Goal: Information Seeking & Learning: Compare options

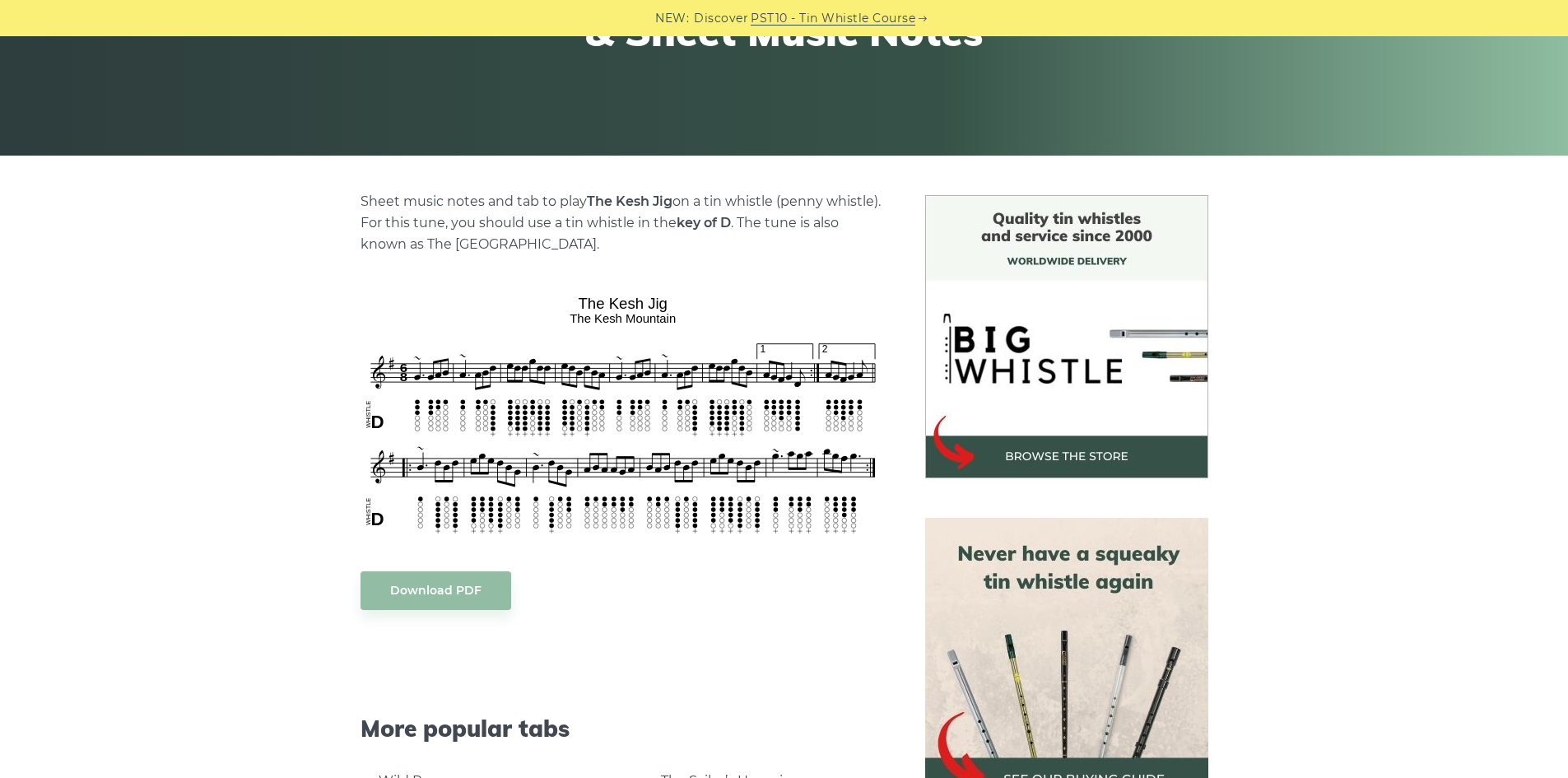
scroll to position [329, 0]
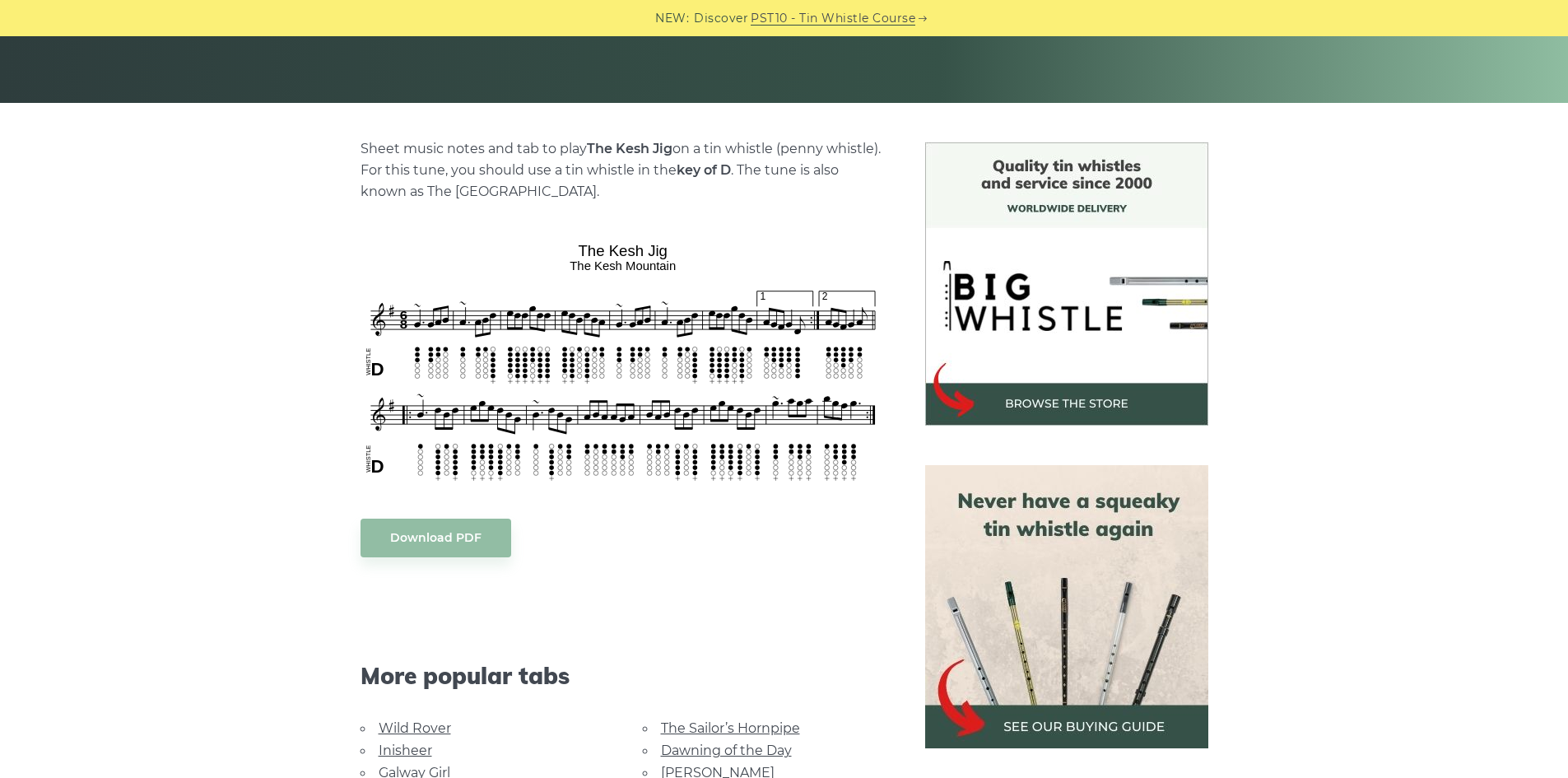
click at [255, 400] on div "Sheet music notes and tab to play The [PERSON_NAME] on a tin whistle ([PERSON_N…" at bounding box center [784, 622] width 1568 height 959
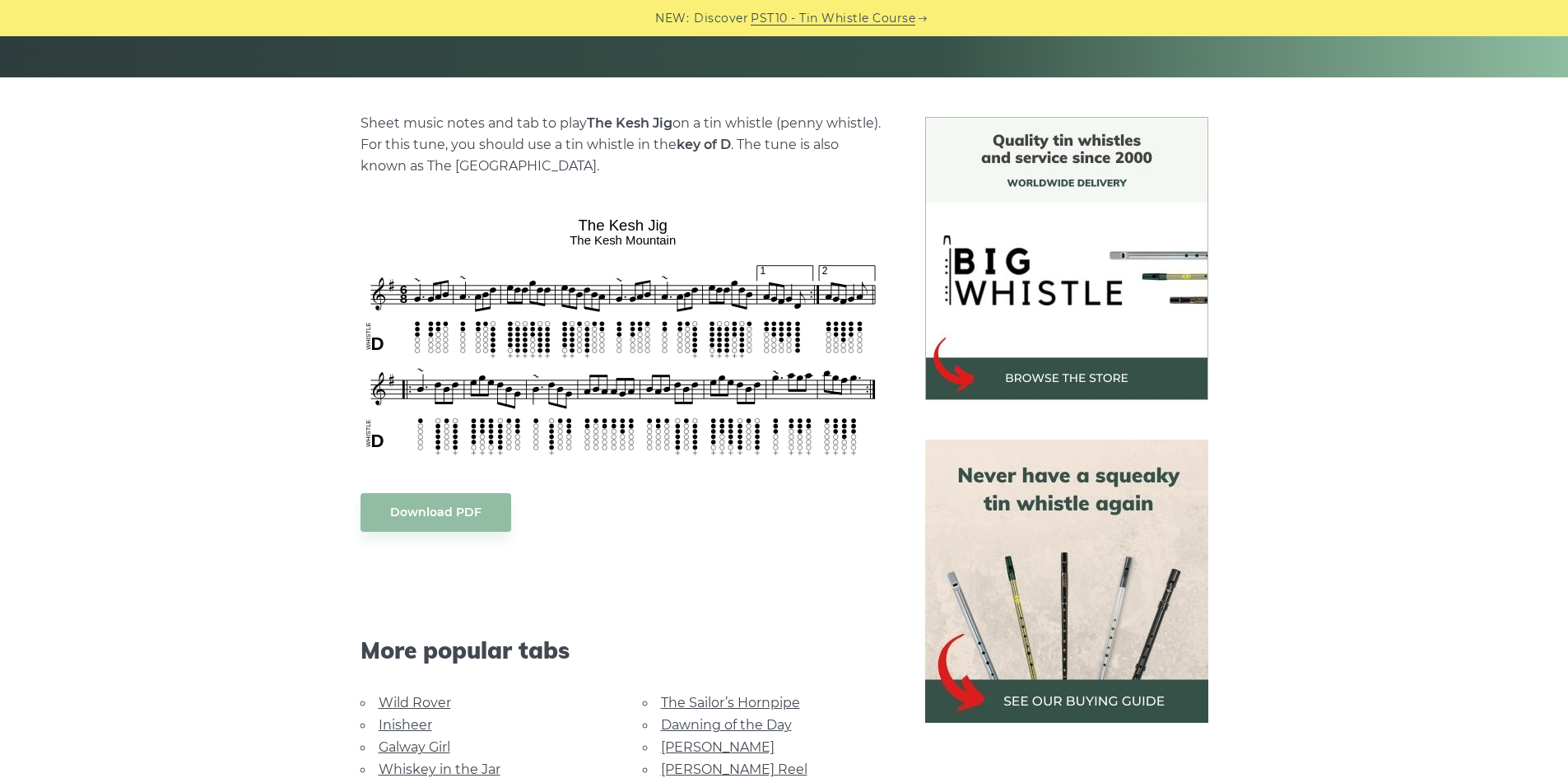
scroll to position [494, 0]
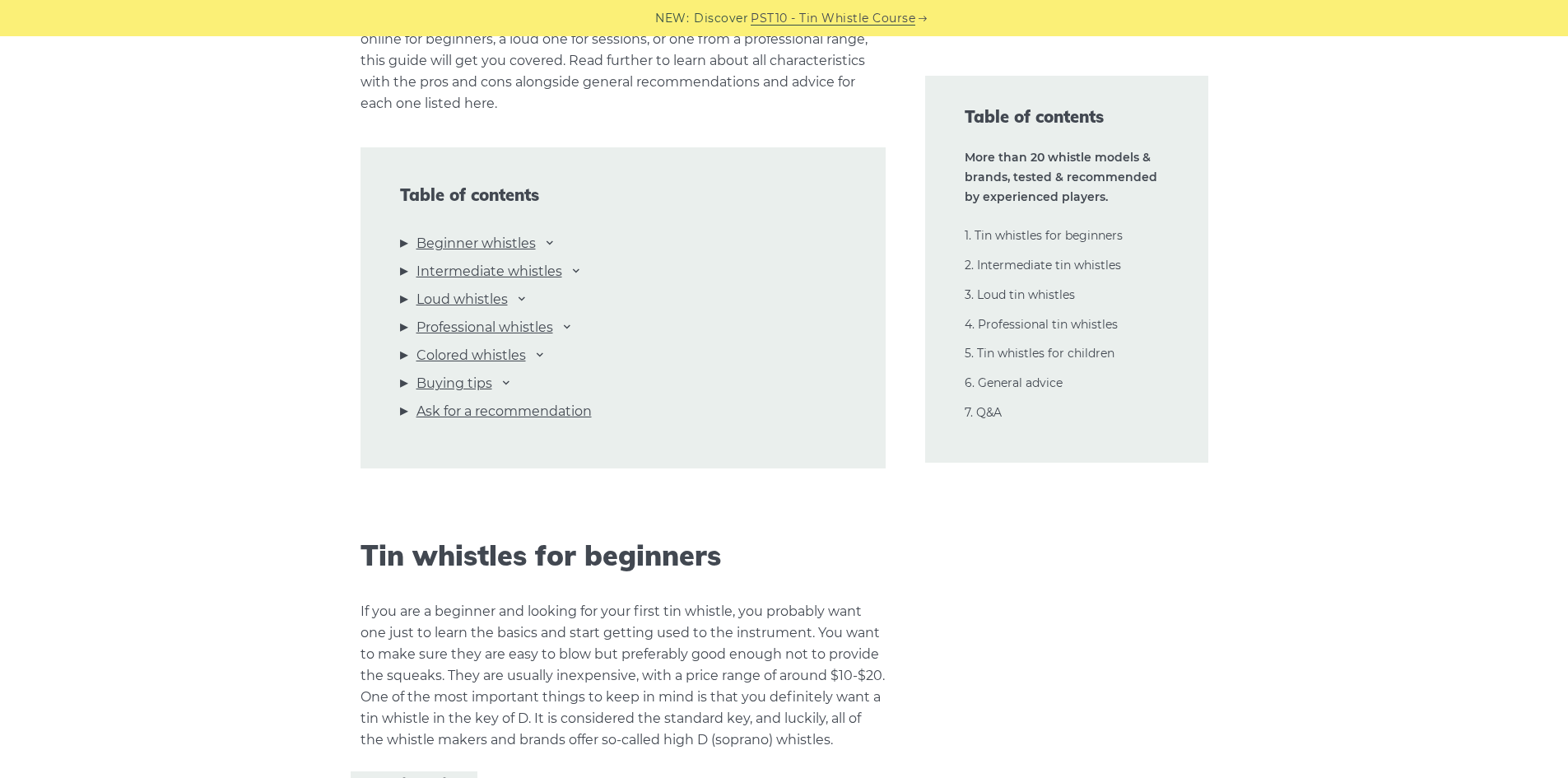
scroll to position [1728, 0]
click at [545, 236] on li "Beginner whistles [PERSON_NAME] Mellow D Feadog Brass Feadog Pro [PERSON_NAME] …" at bounding box center [623, 246] width 446 height 28
click at [535, 245] on link "Beginner whistles" at bounding box center [476, 242] width 119 height 22
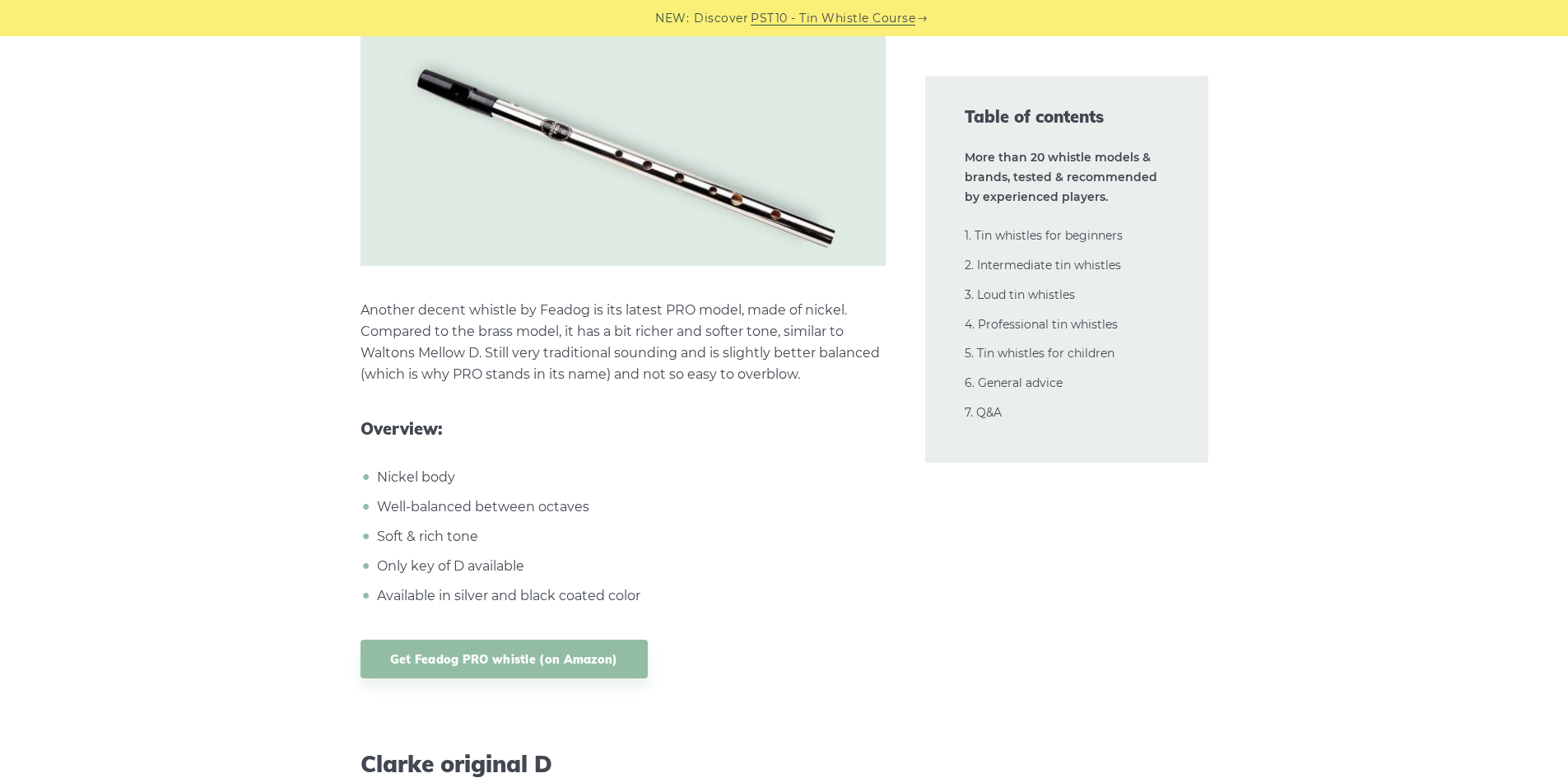
scroll to position [4675, 0]
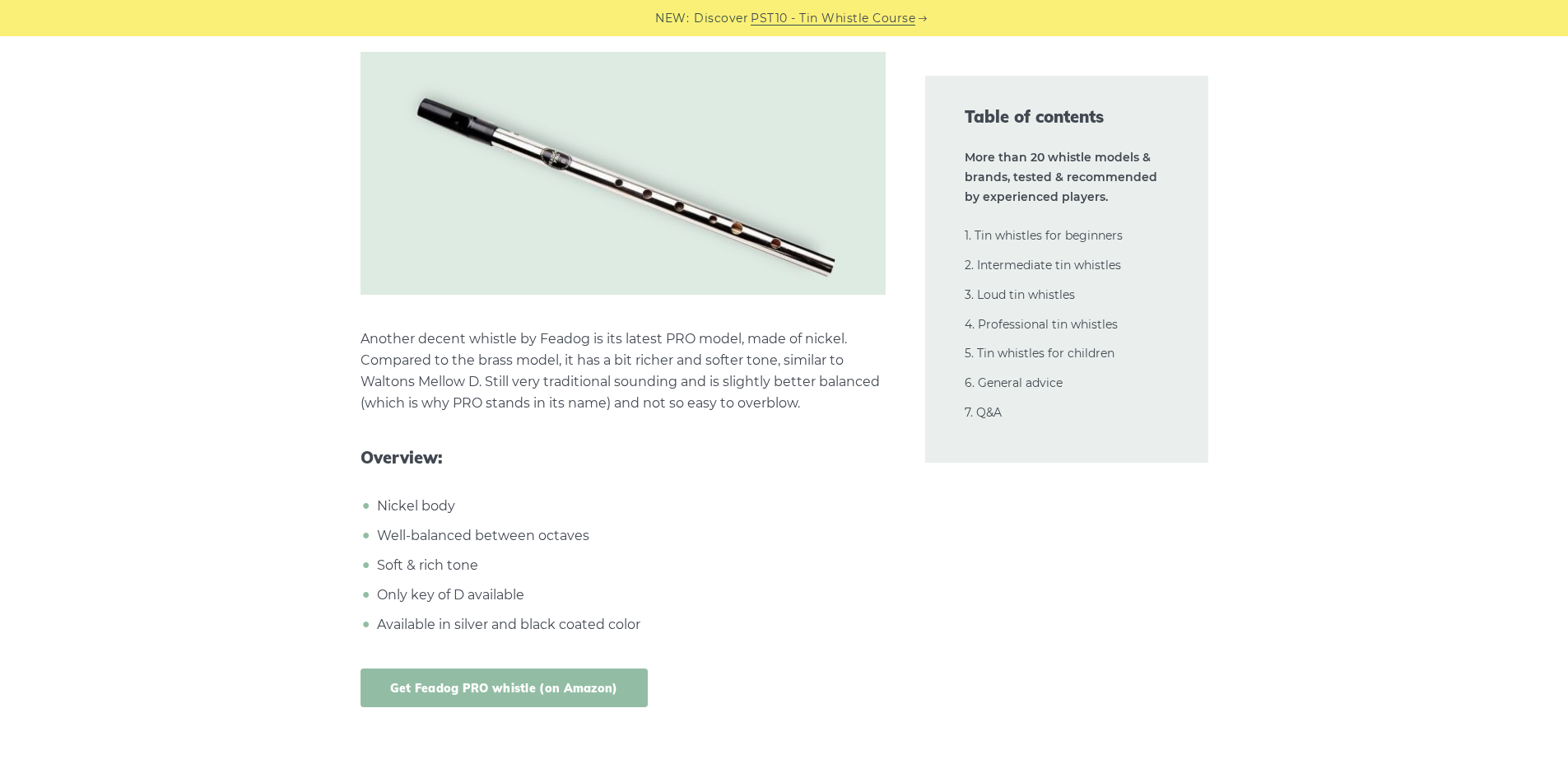
click at [603, 681] on link "Get Feadog PRO whistle (on Amazon)" at bounding box center [504, 687] width 287 height 38
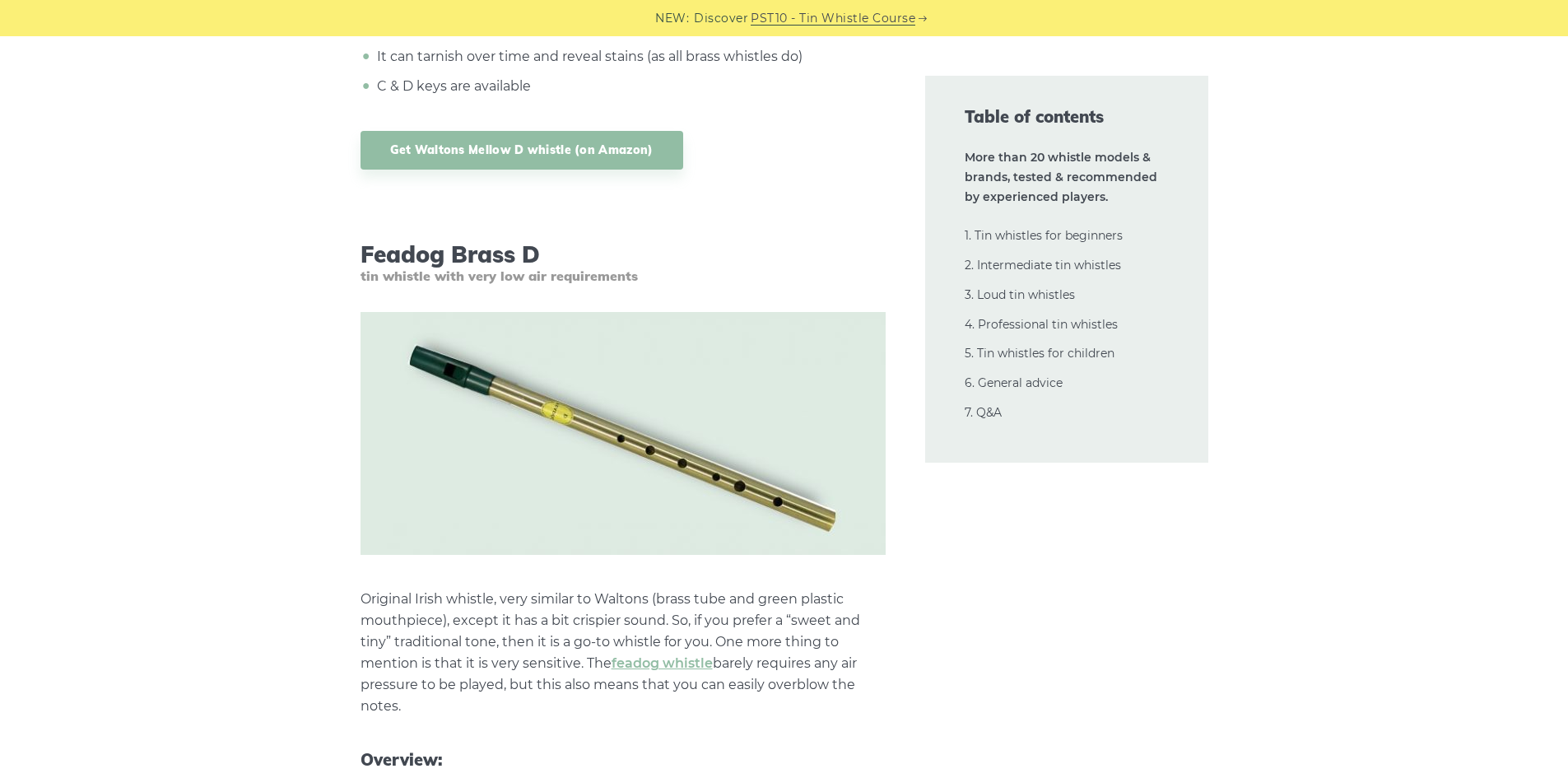
scroll to position [3852, 0]
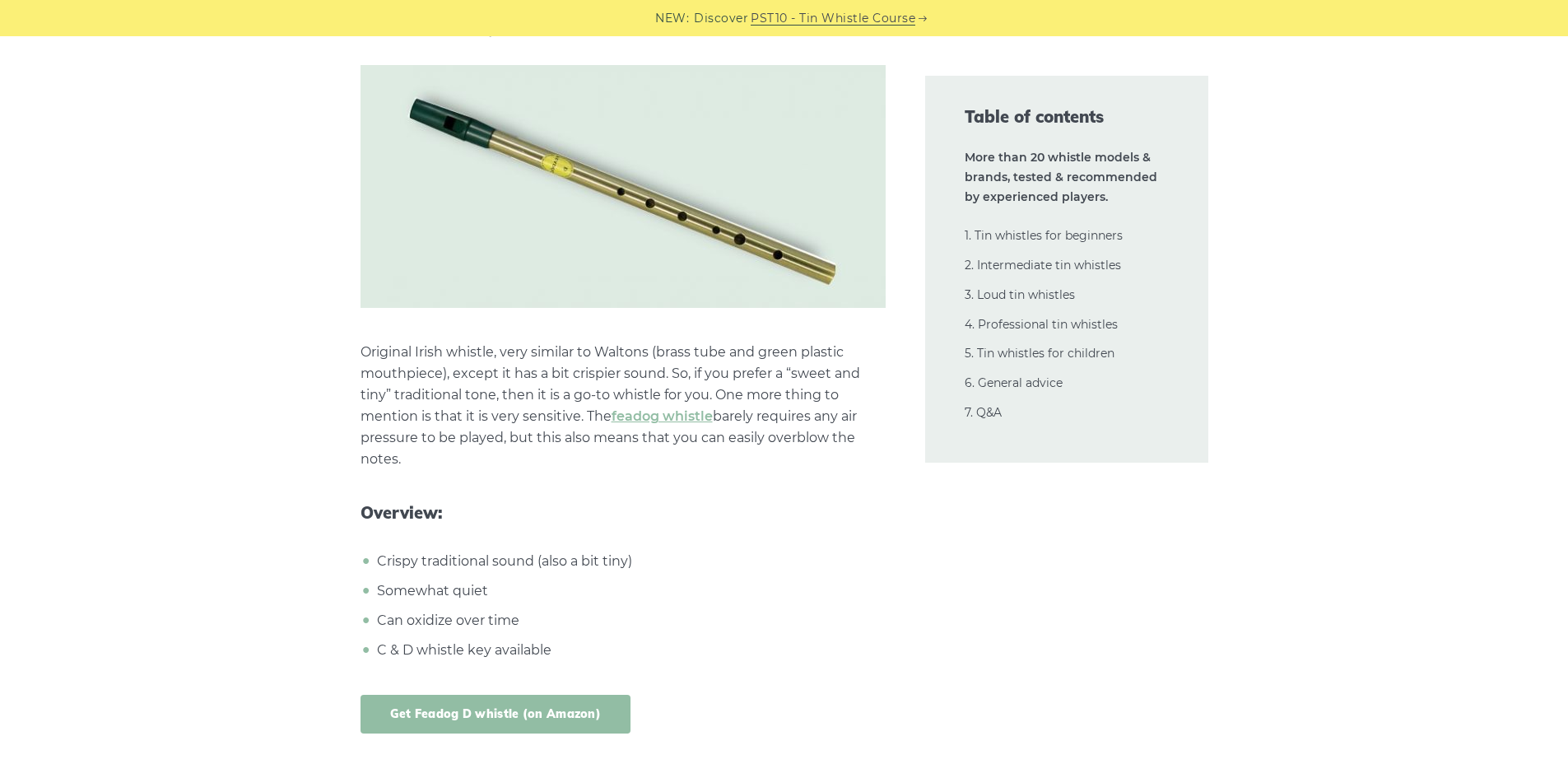
click at [578, 711] on link "Get Feadog D whistle (on Amazon)" at bounding box center [496, 713] width 270 height 38
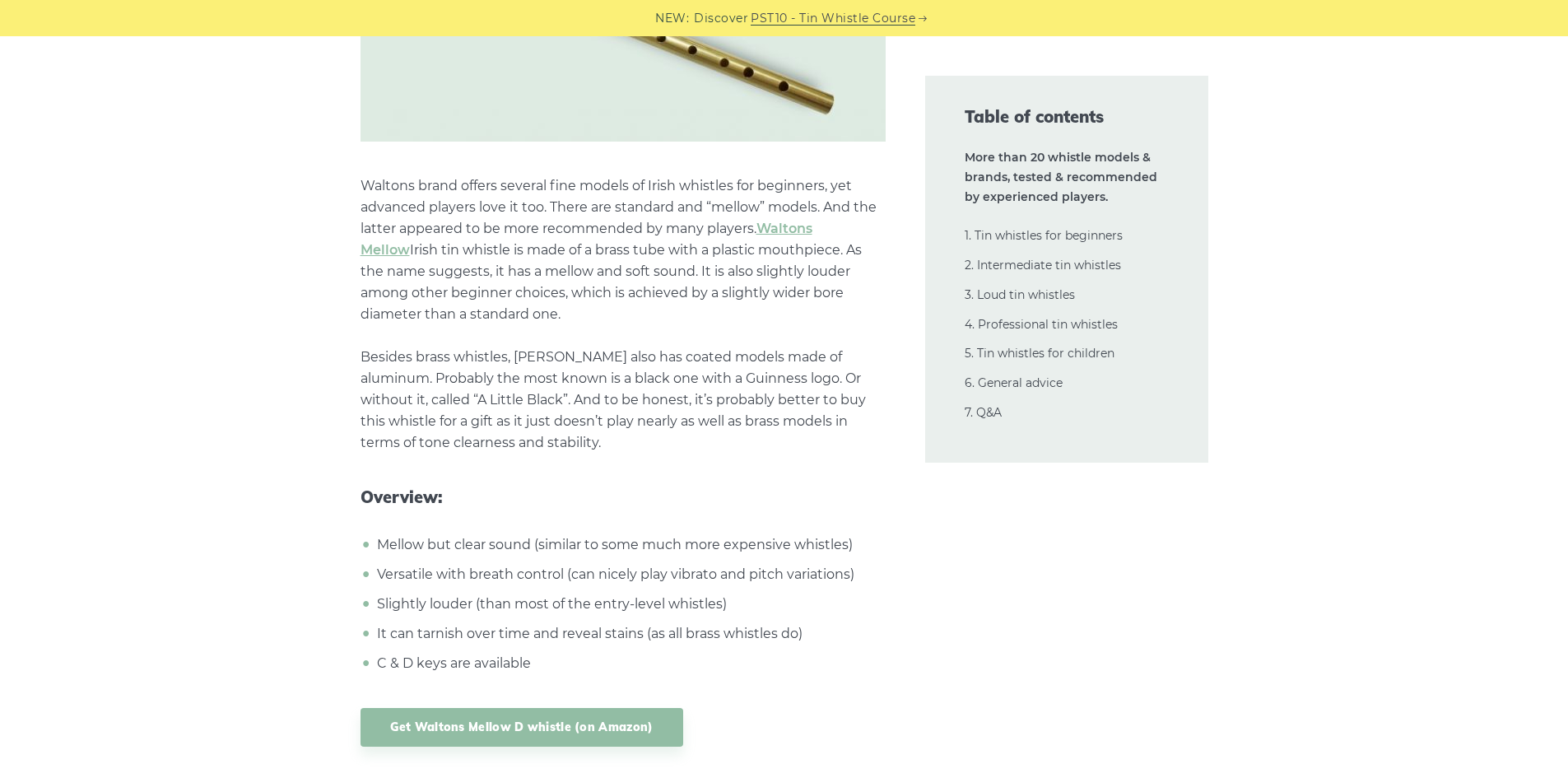
scroll to position [3028, 0]
click at [525, 721] on link "Get Waltons Mellow D whistle (on Amazon)" at bounding box center [522, 725] width 323 height 38
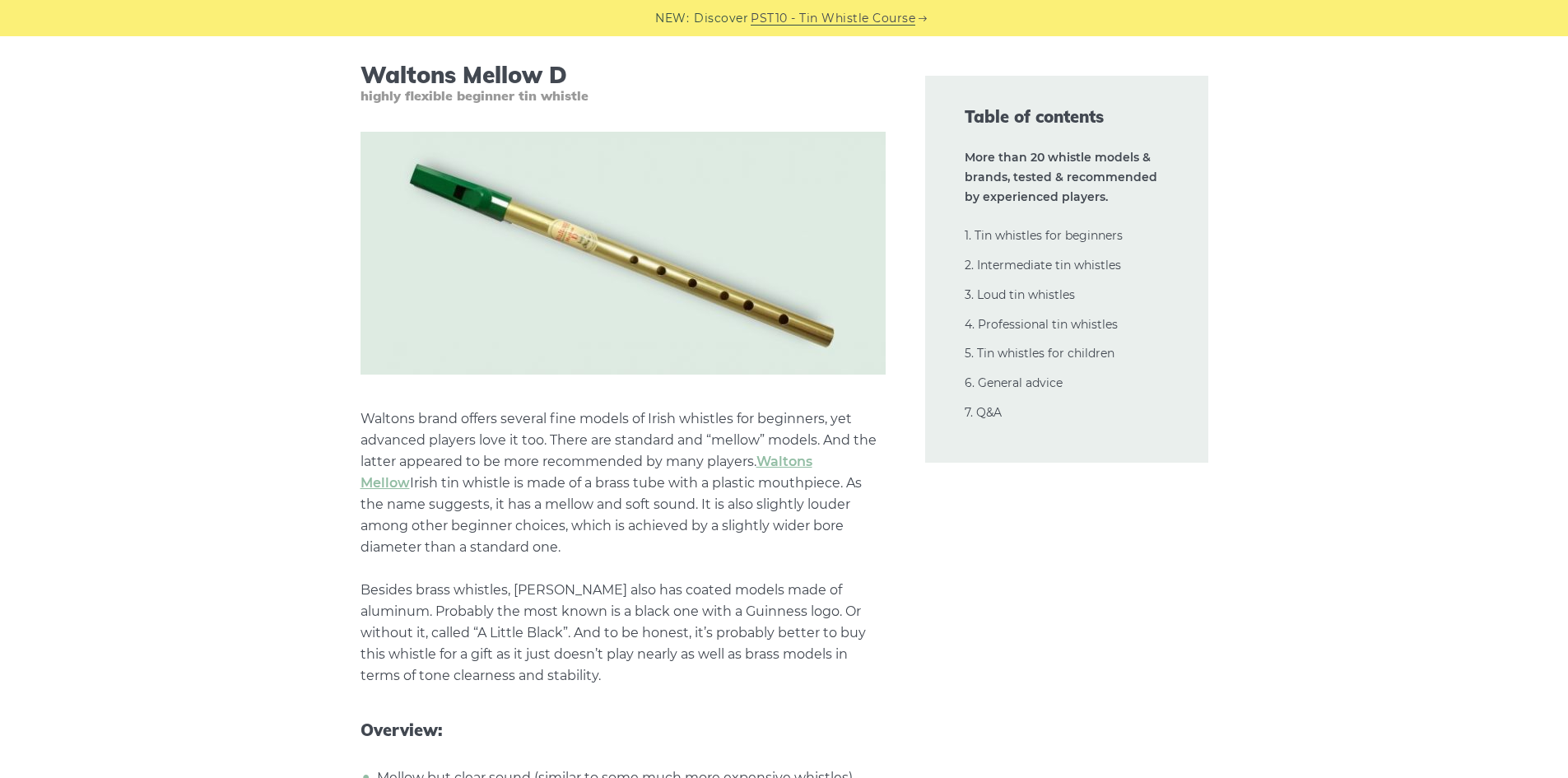
scroll to position [2782, 0]
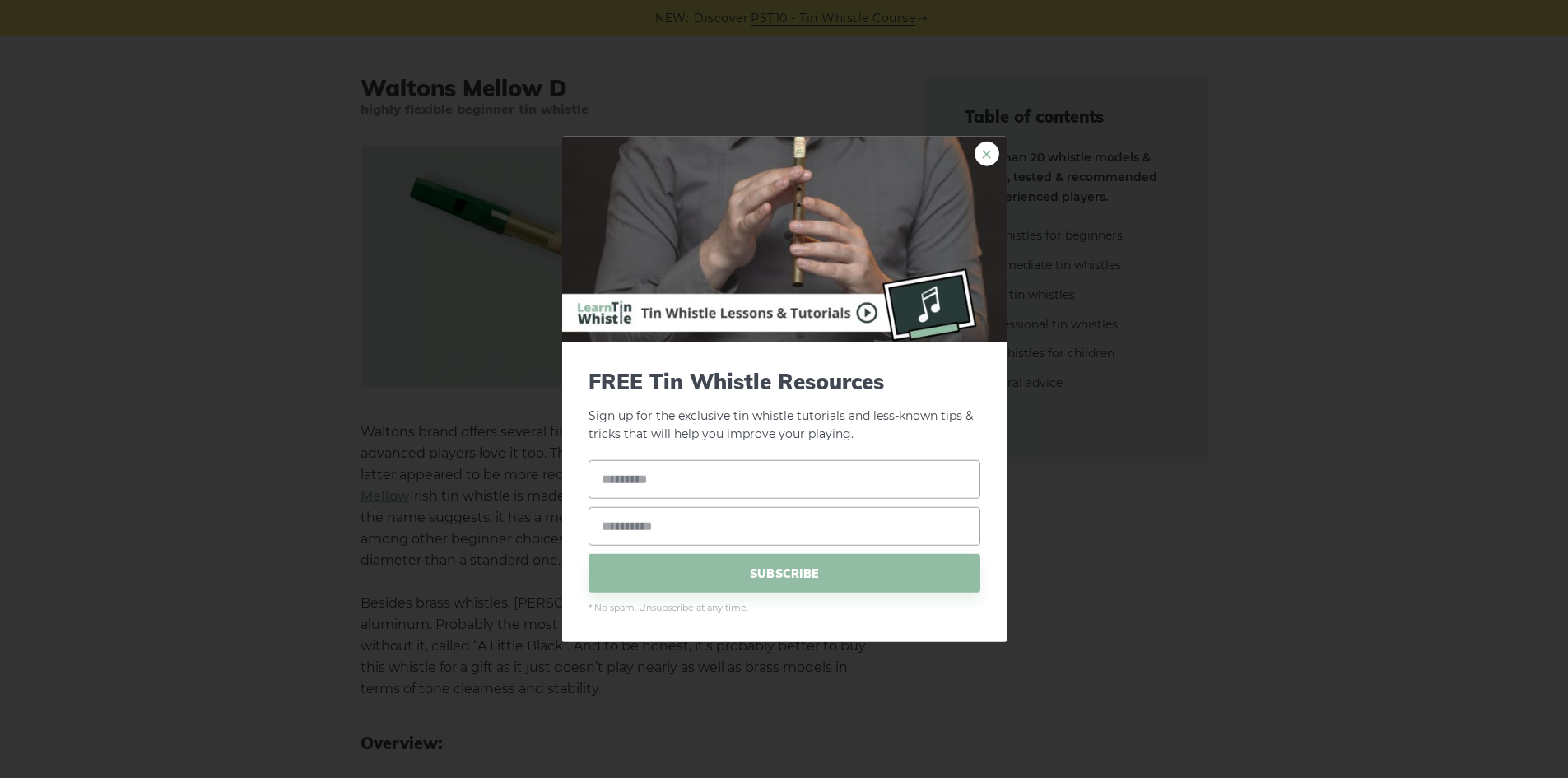
click at [986, 155] on link "×" at bounding box center [987, 153] width 24 height 24
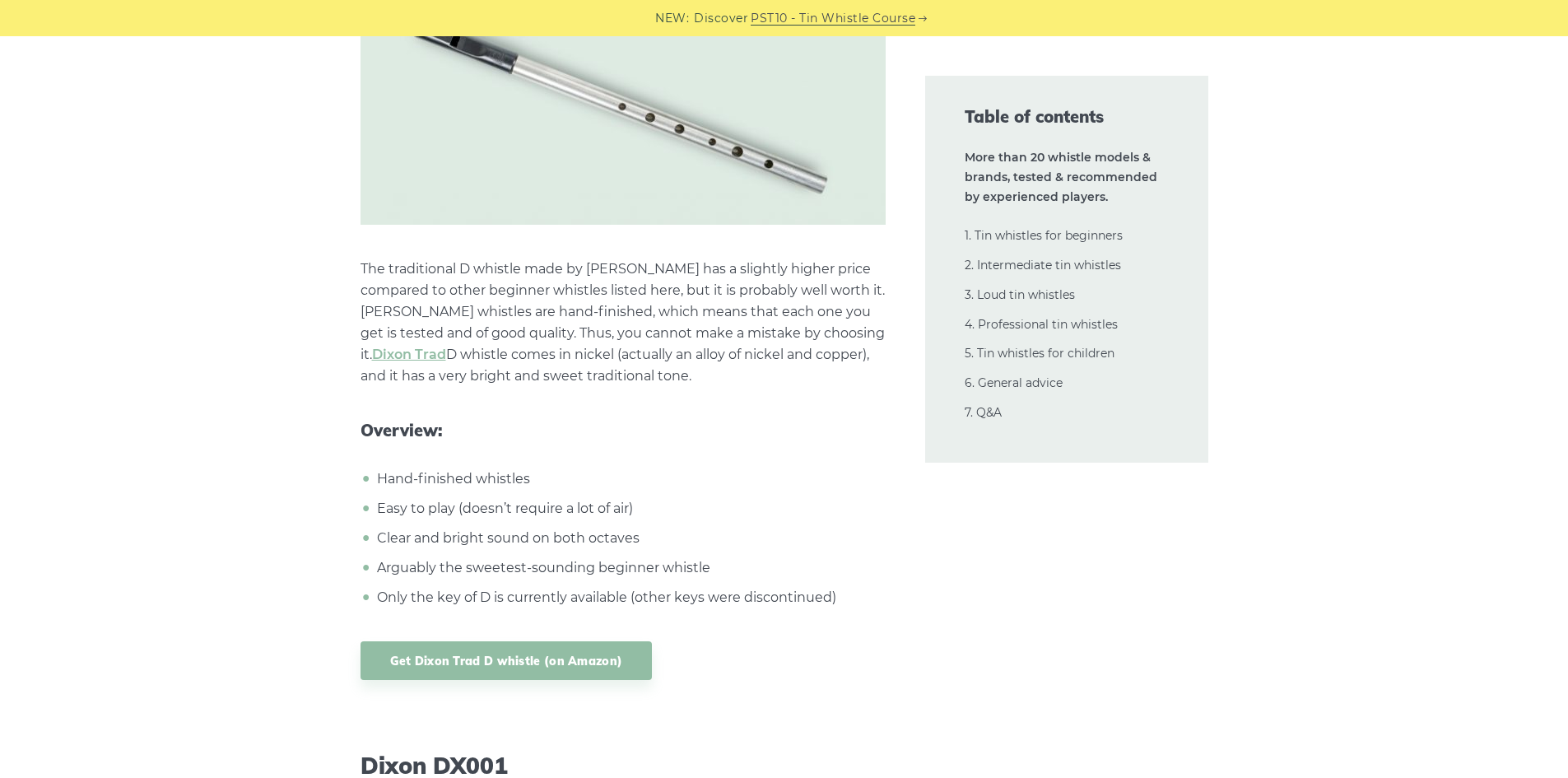
scroll to position [7472, 0]
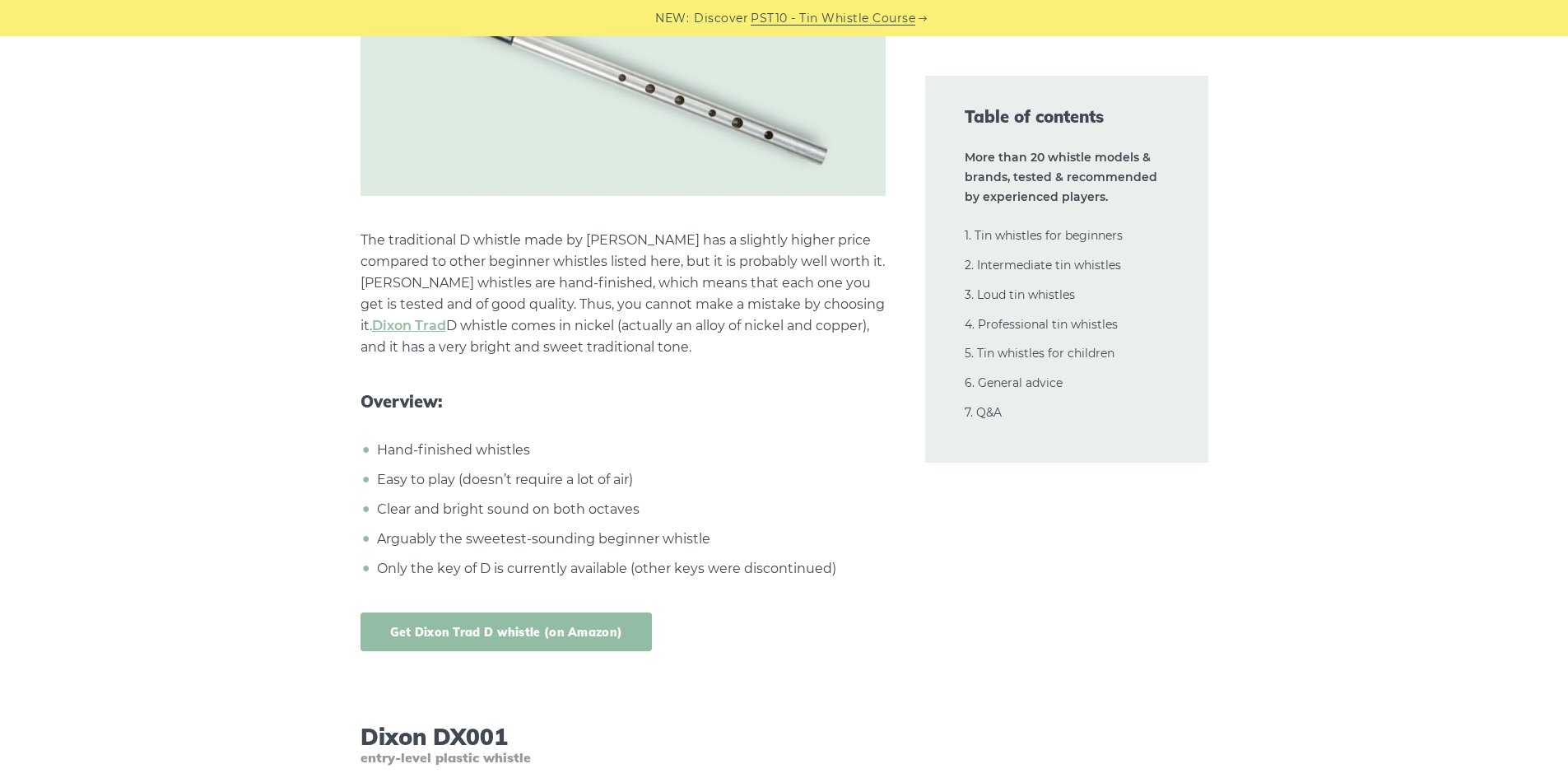
click at [591, 635] on link "Get Dixon Trad D whistle (on Amazon)" at bounding box center [506, 631] width 292 height 38
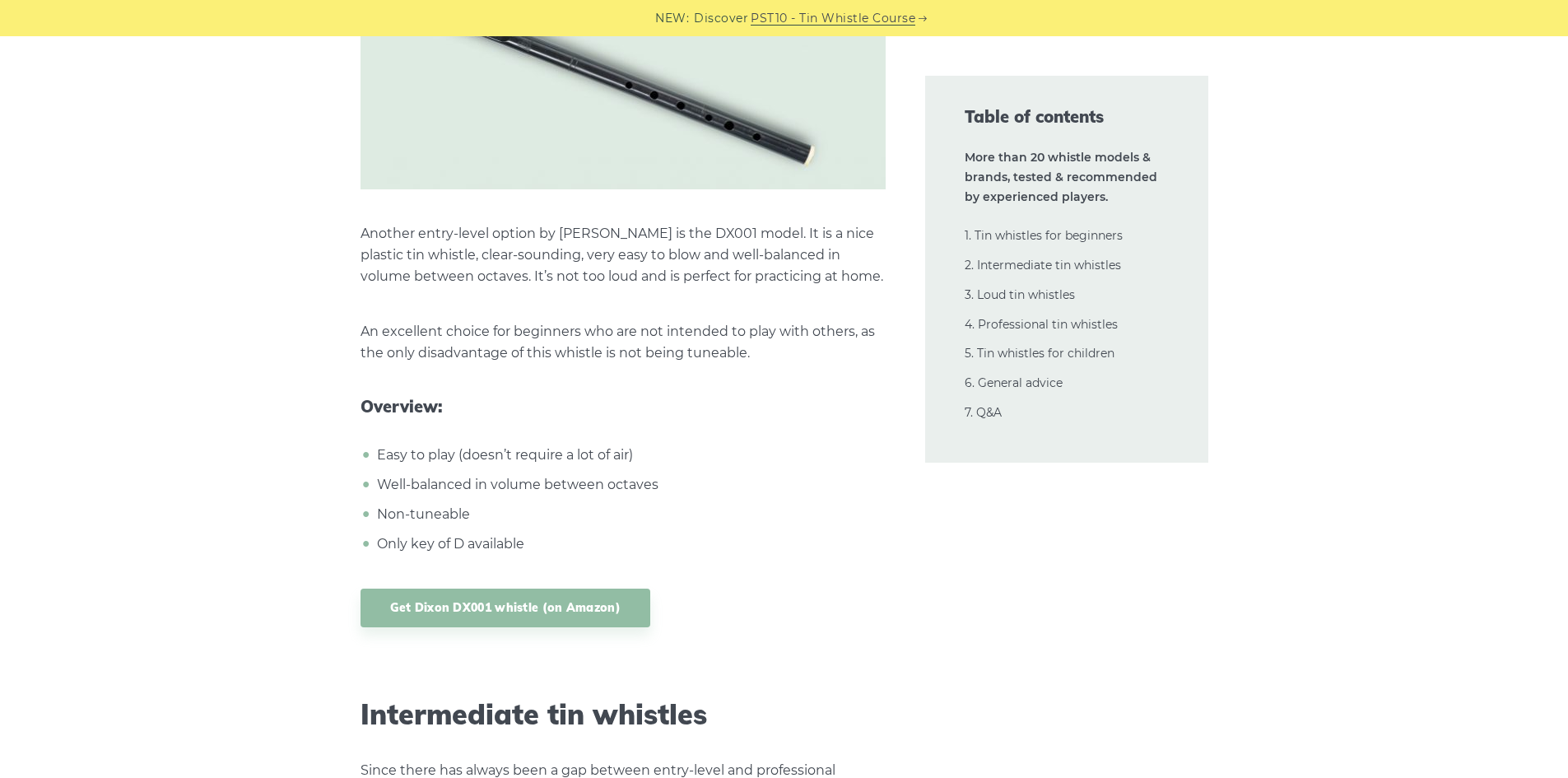
scroll to position [8377, 0]
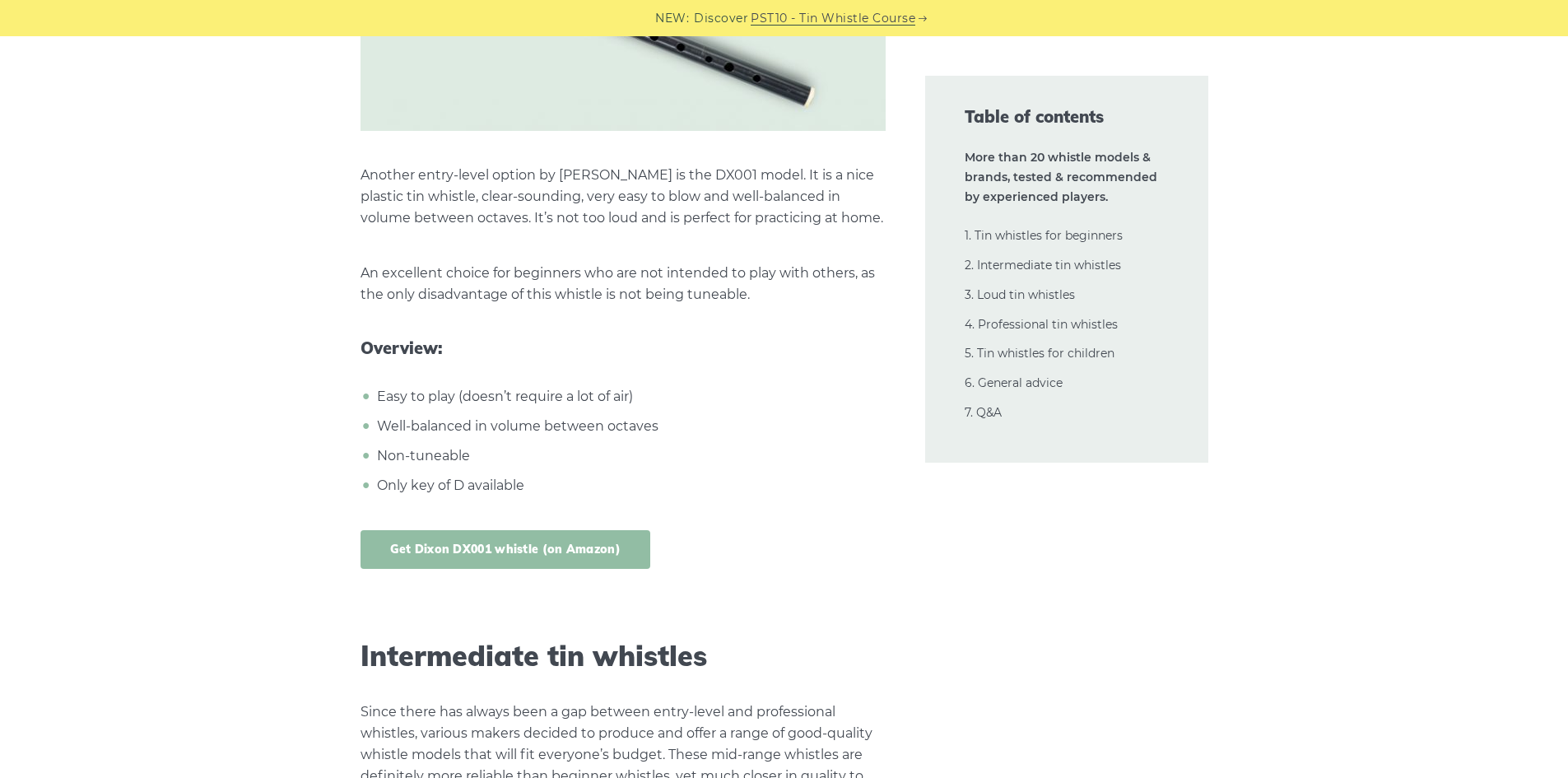
click at [608, 556] on link "Get Dixon DX001 whistle (on Amazon)" at bounding box center [506, 549] width 291 height 38
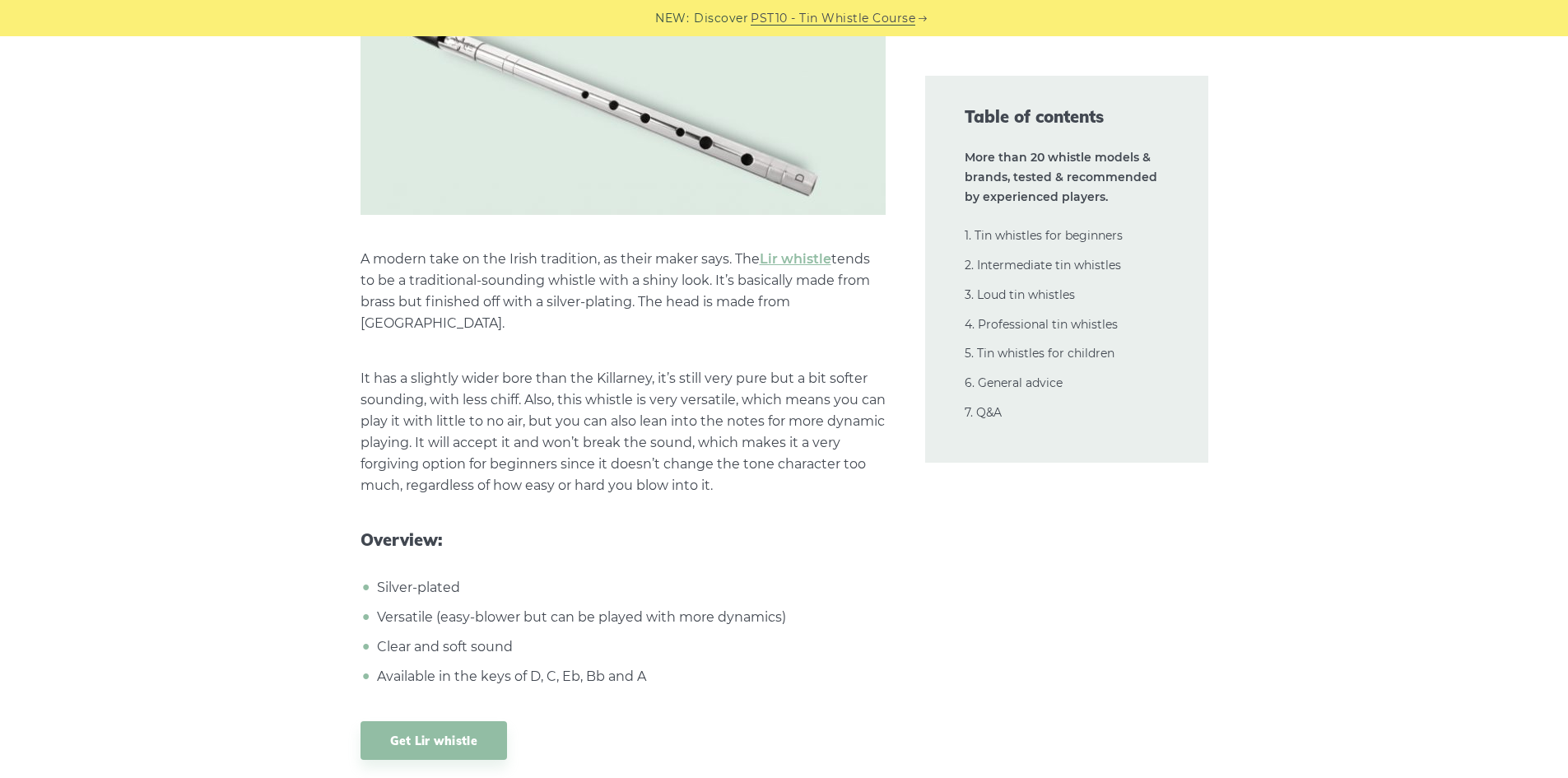
scroll to position [11586, 0]
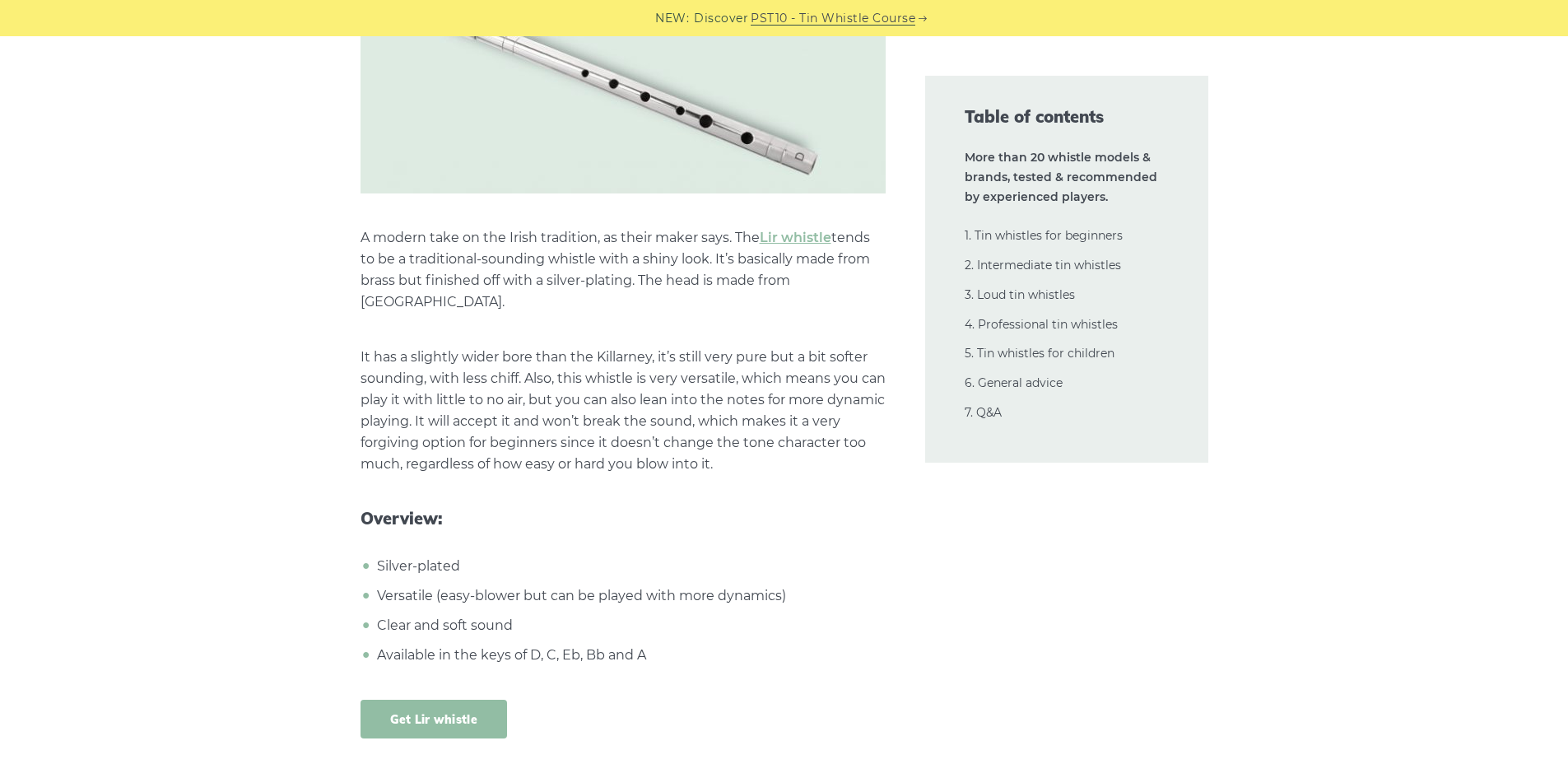
click at [452, 699] on link "Get Lir whistle" at bounding box center [434, 718] width 147 height 38
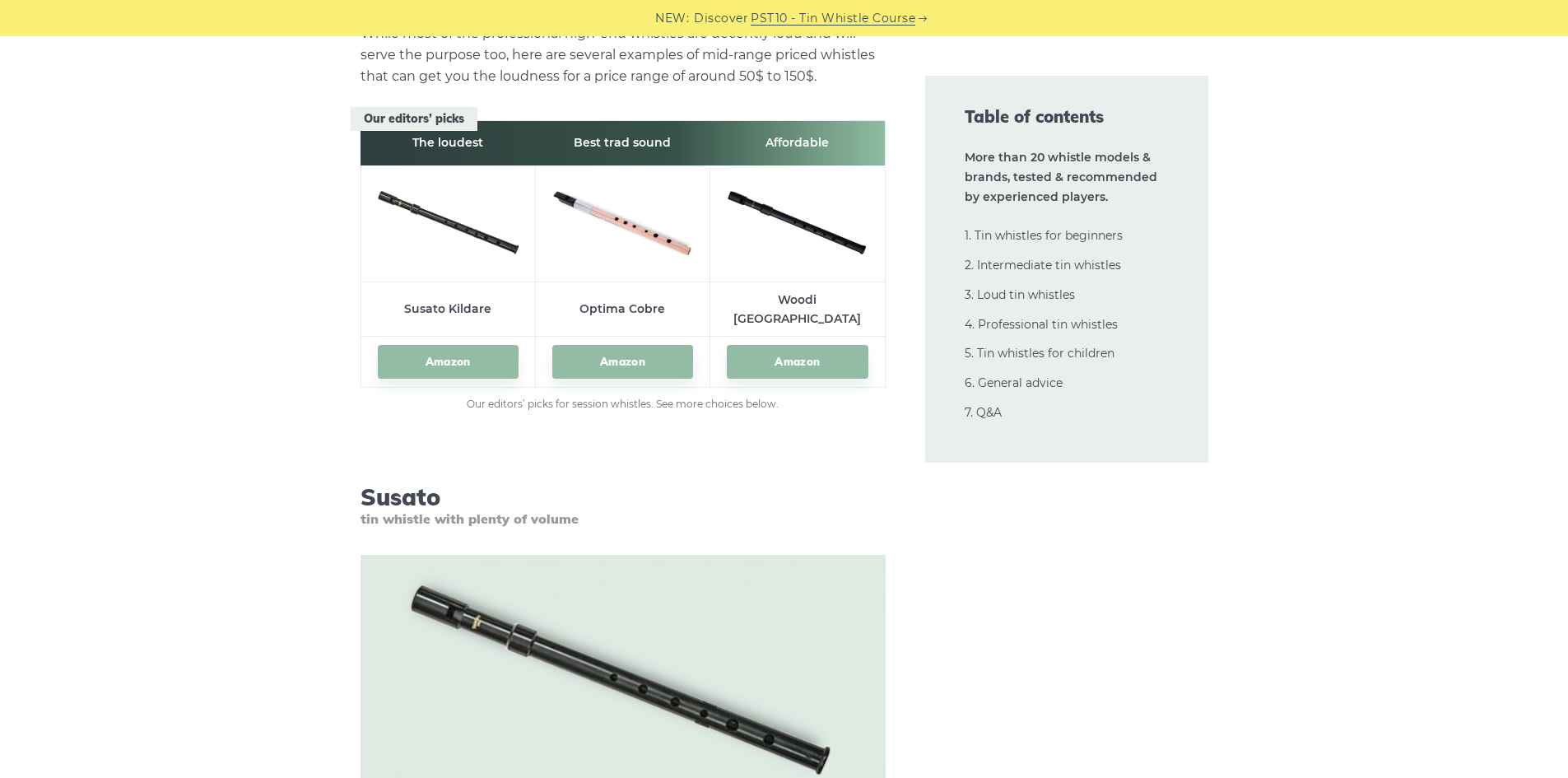
scroll to position [16914, 0]
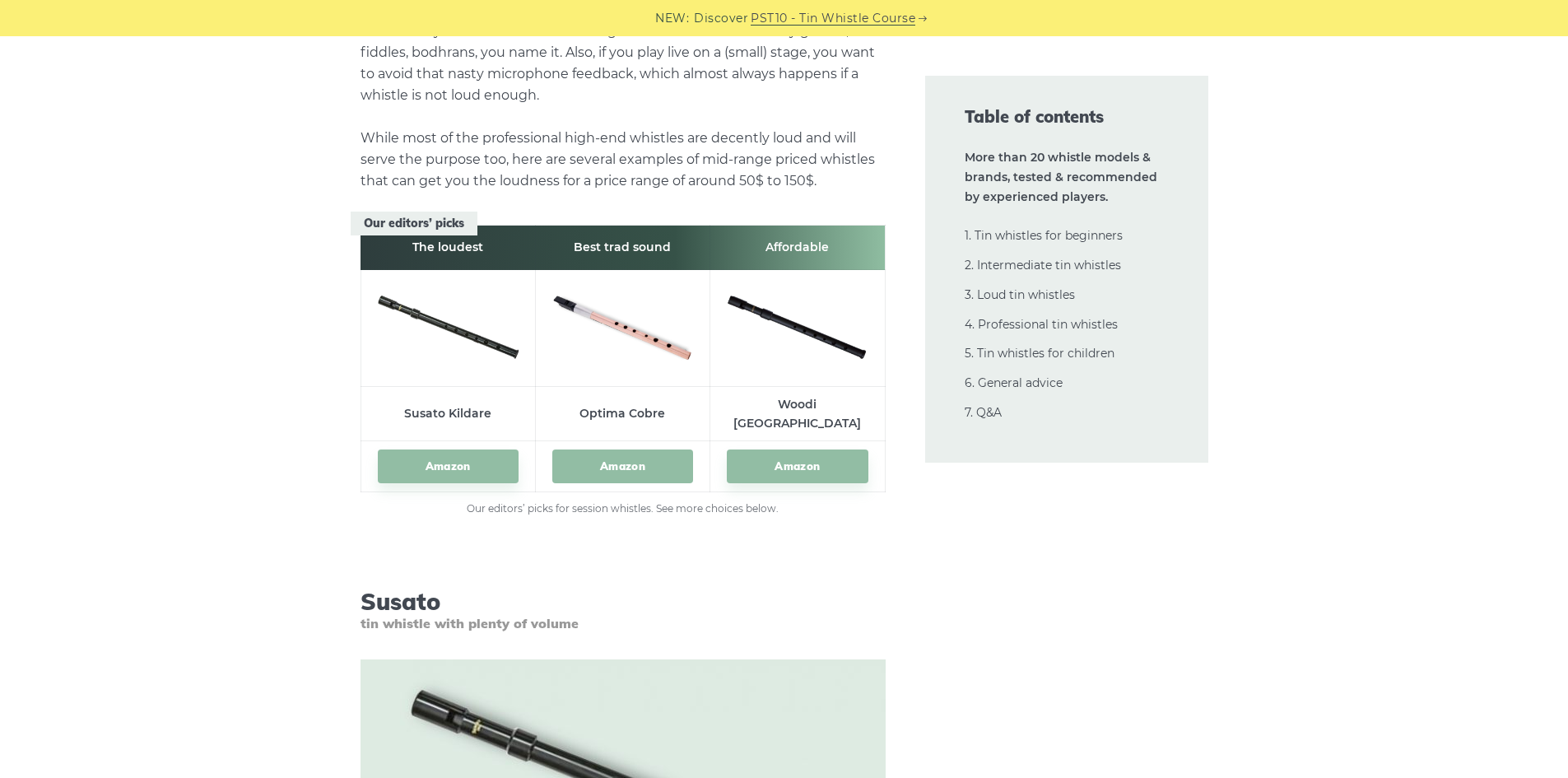
click at [609, 450] on link "Amazon" at bounding box center [623, 466] width 141 height 34
click at [818, 450] on link "Amazon" at bounding box center [797, 466] width 141 height 34
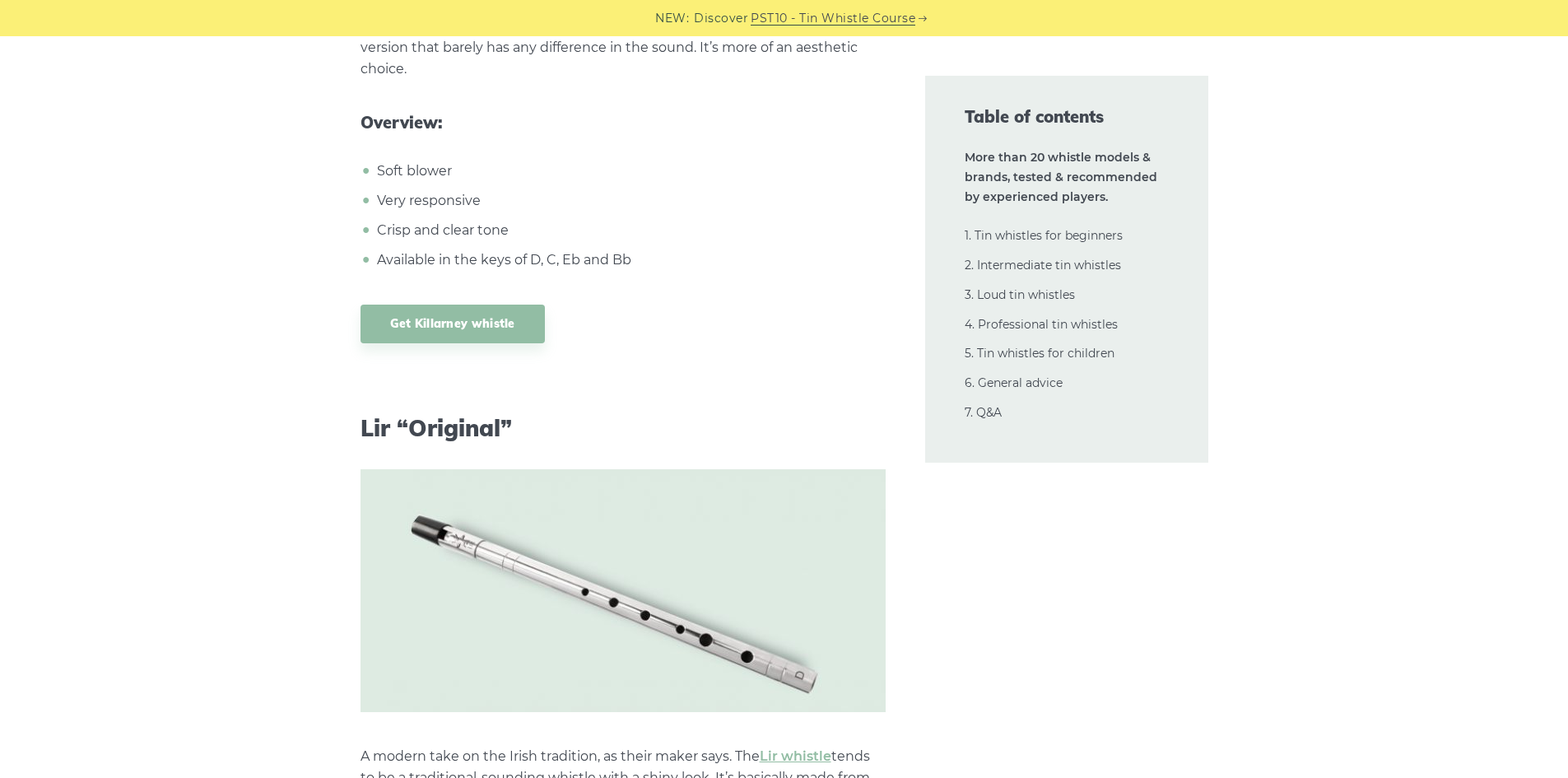
scroll to position [11225, 0]
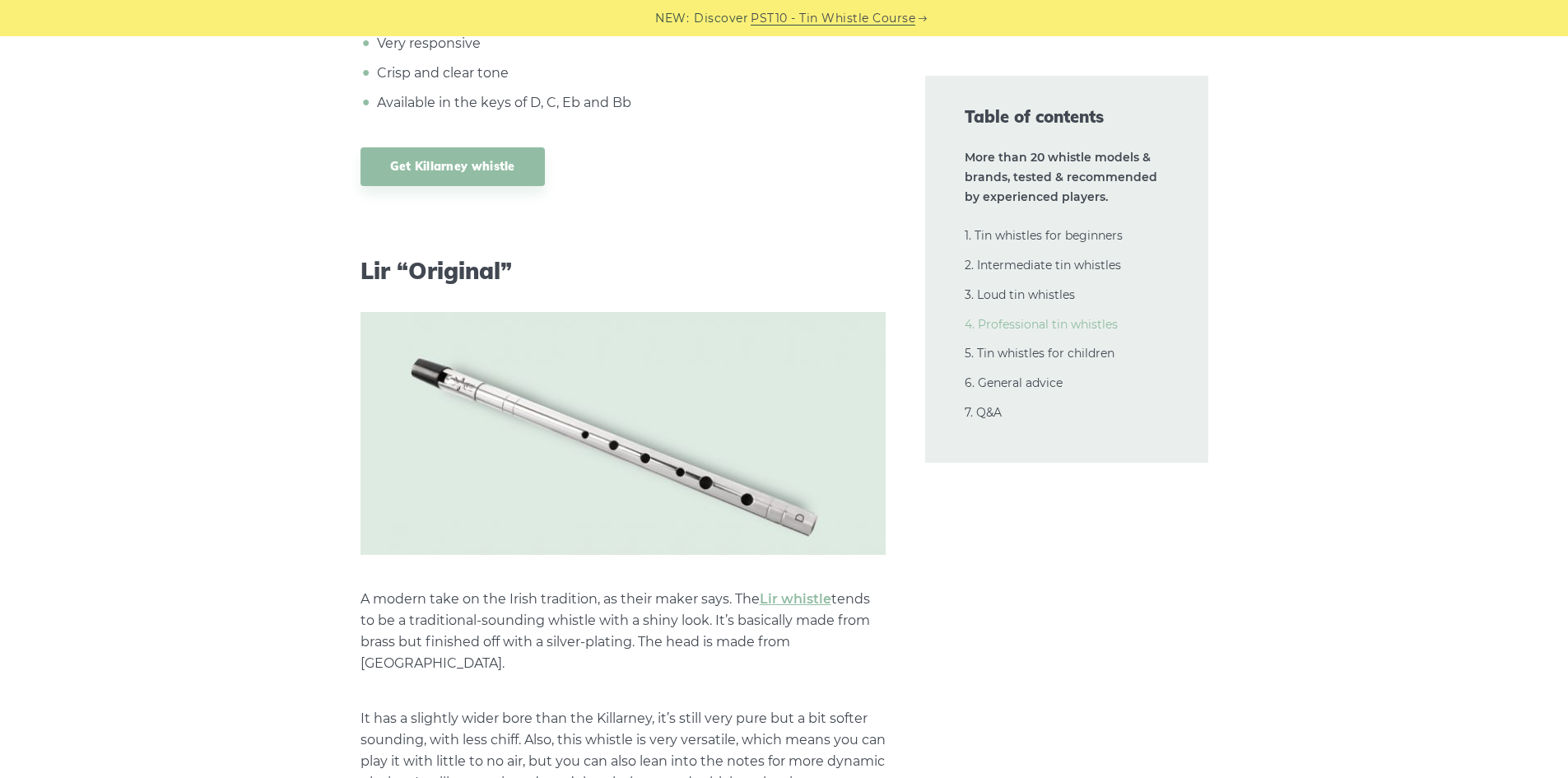
click at [1076, 328] on link "4. Professional tin whistles" at bounding box center [1041, 325] width 153 height 15
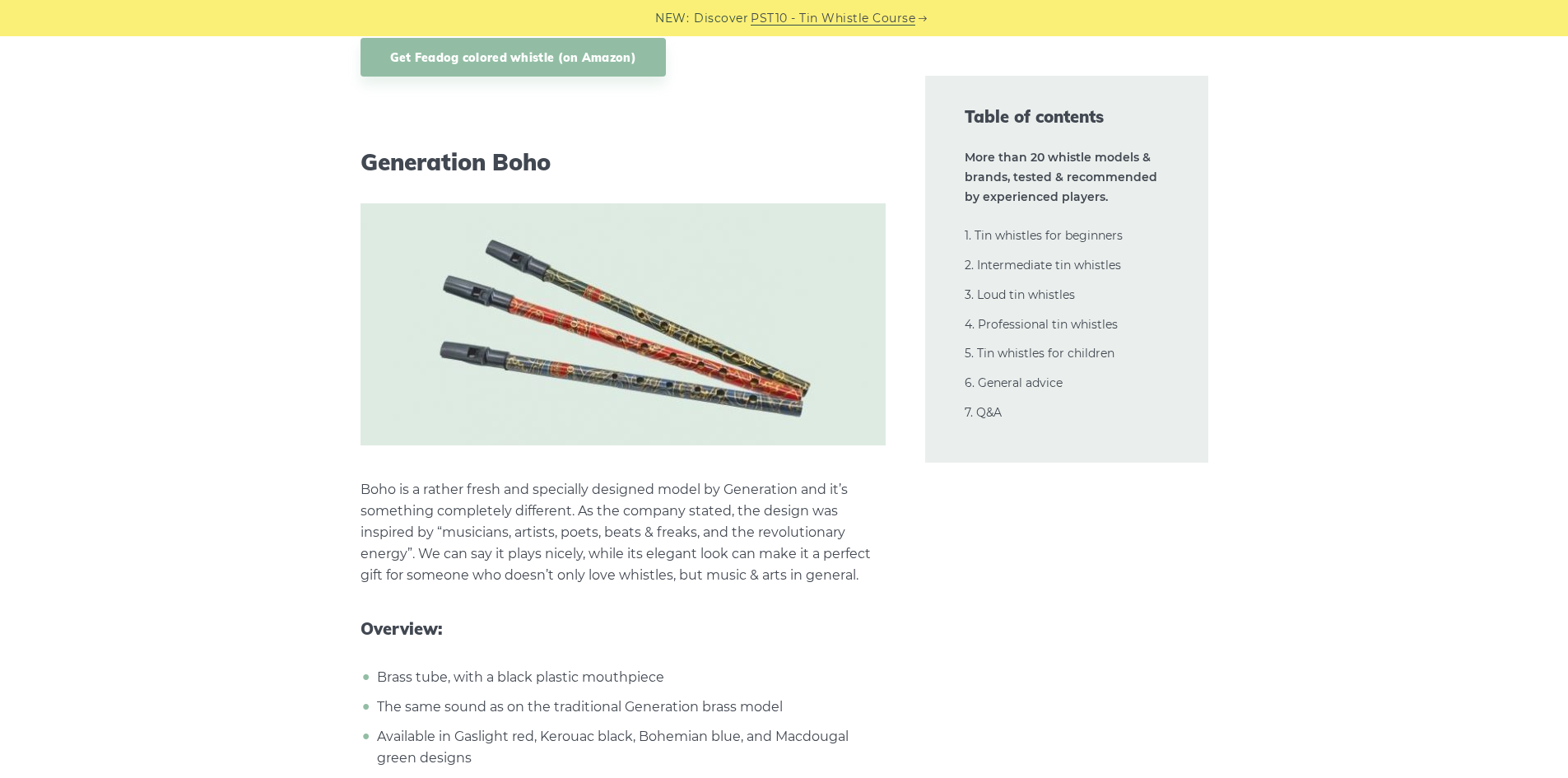
scroll to position [32495, 0]
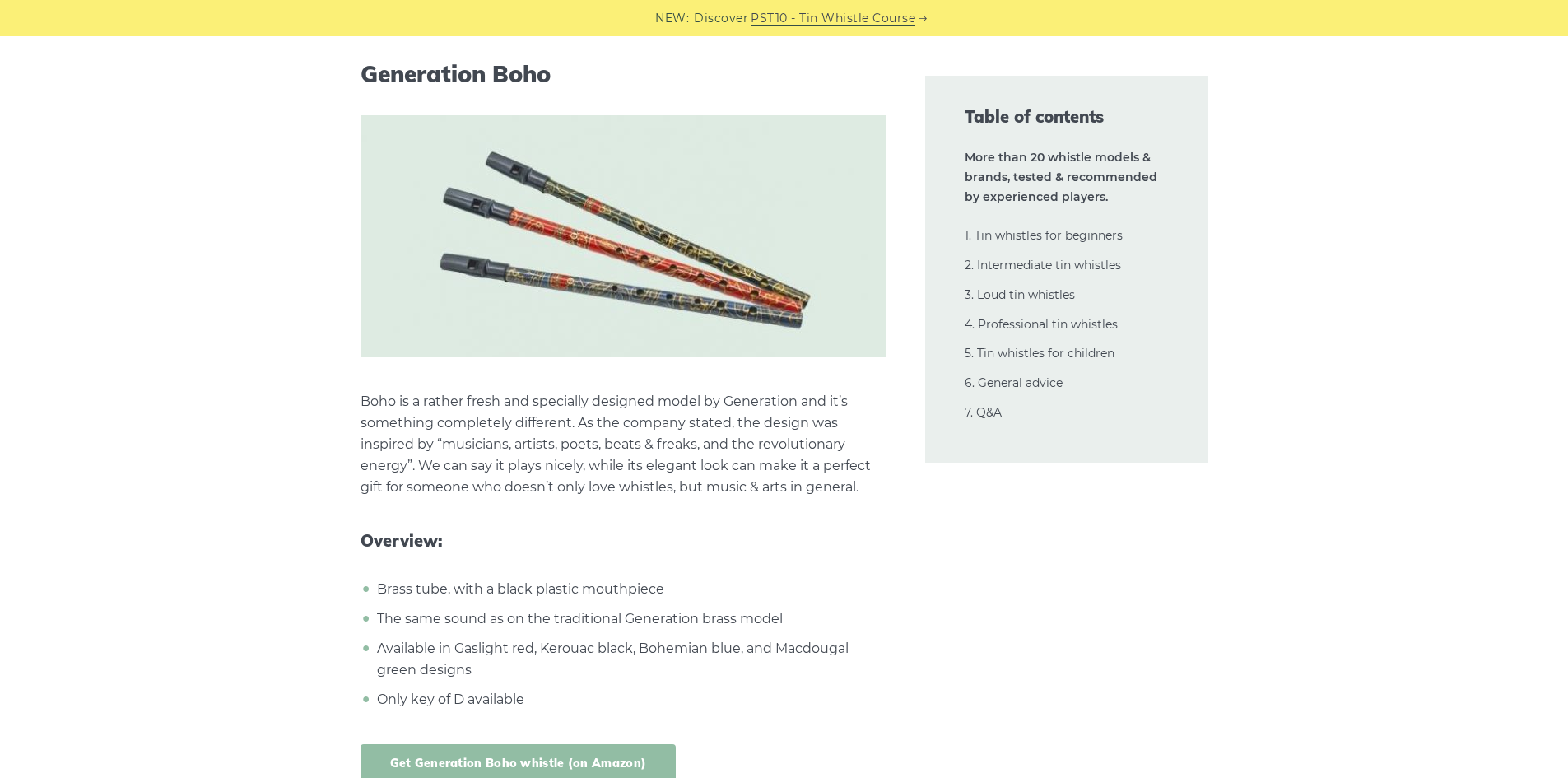
click at [625, 744] on link "Get Generation Boho whistle (on Amazon)" at bounding box center [518, 763] width 316 height 38
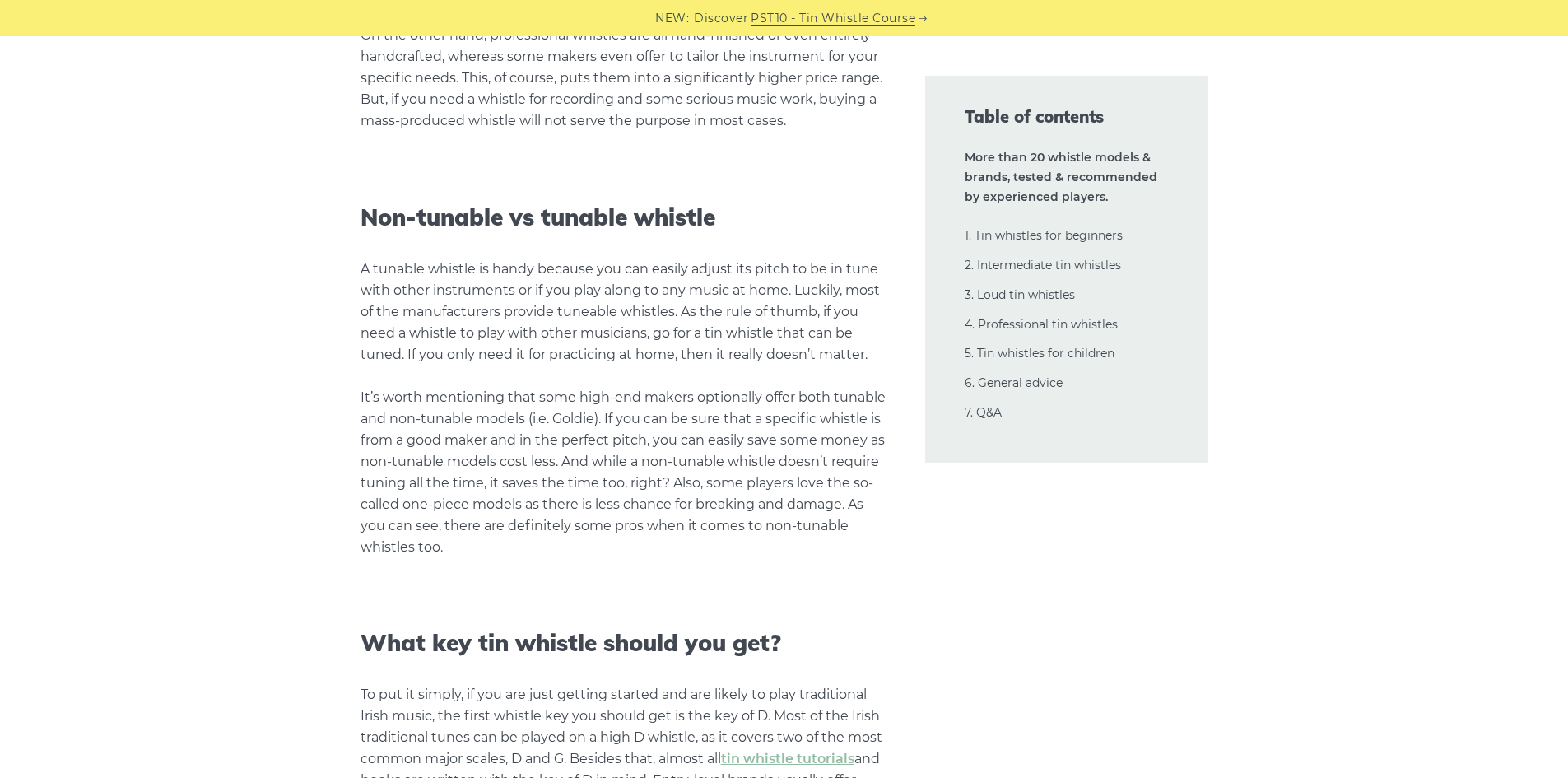
scroll to position [34553, 0]
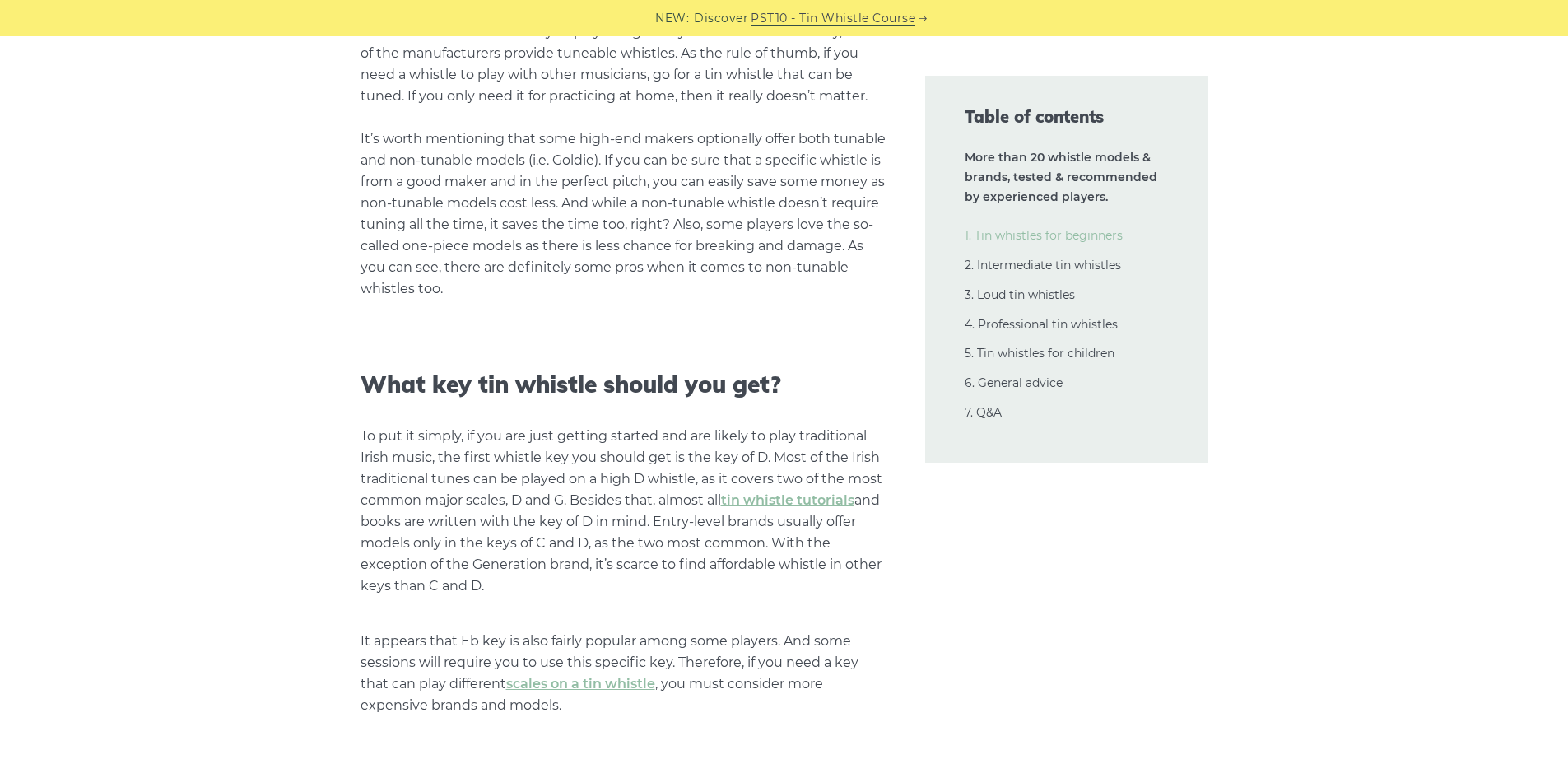
click at [1091, 237] on link "1. Tin whistles for beginners" at bounding box center [1044, 236] width 158 height 15
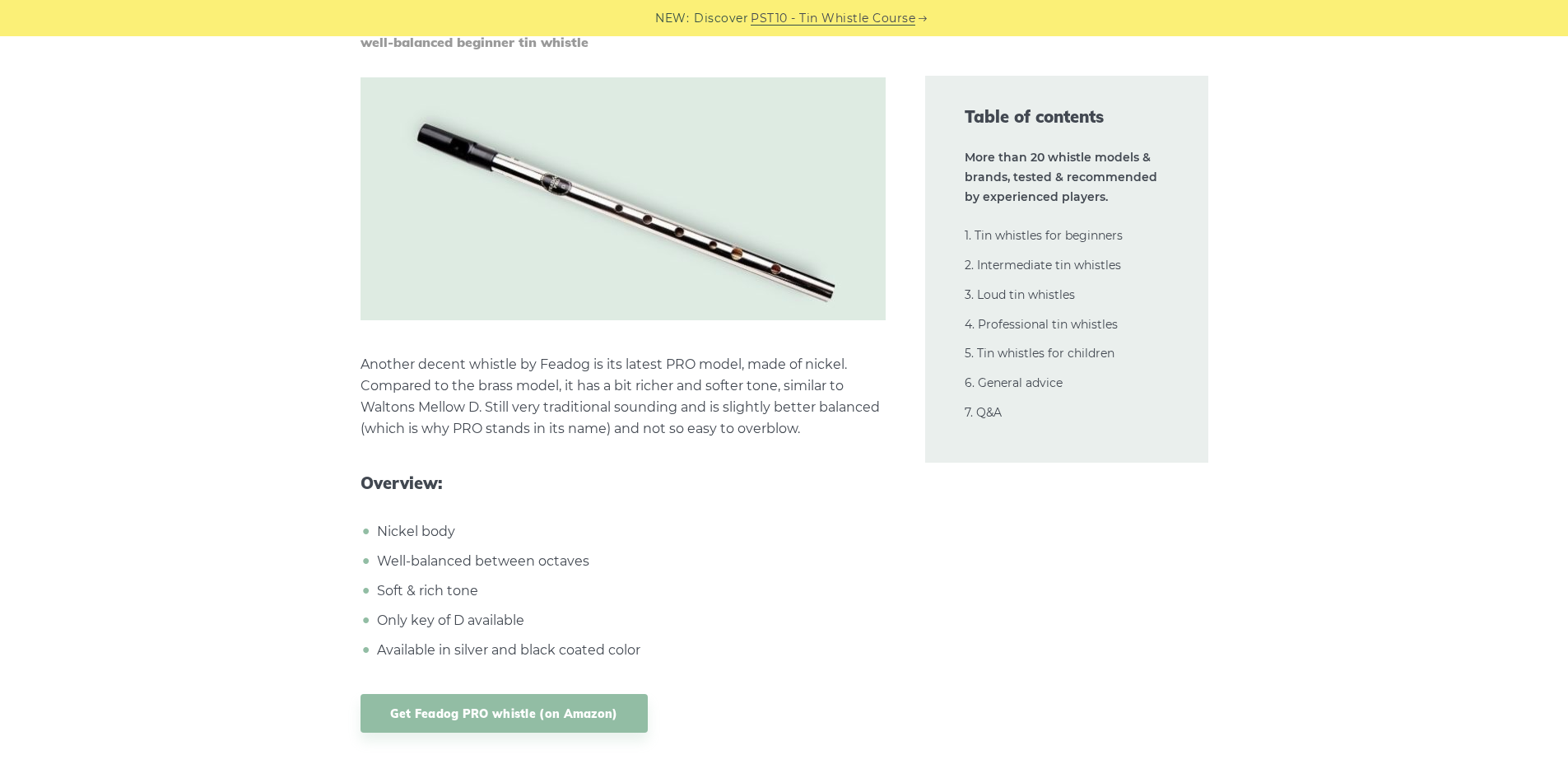
scroll to position [4675, 0]
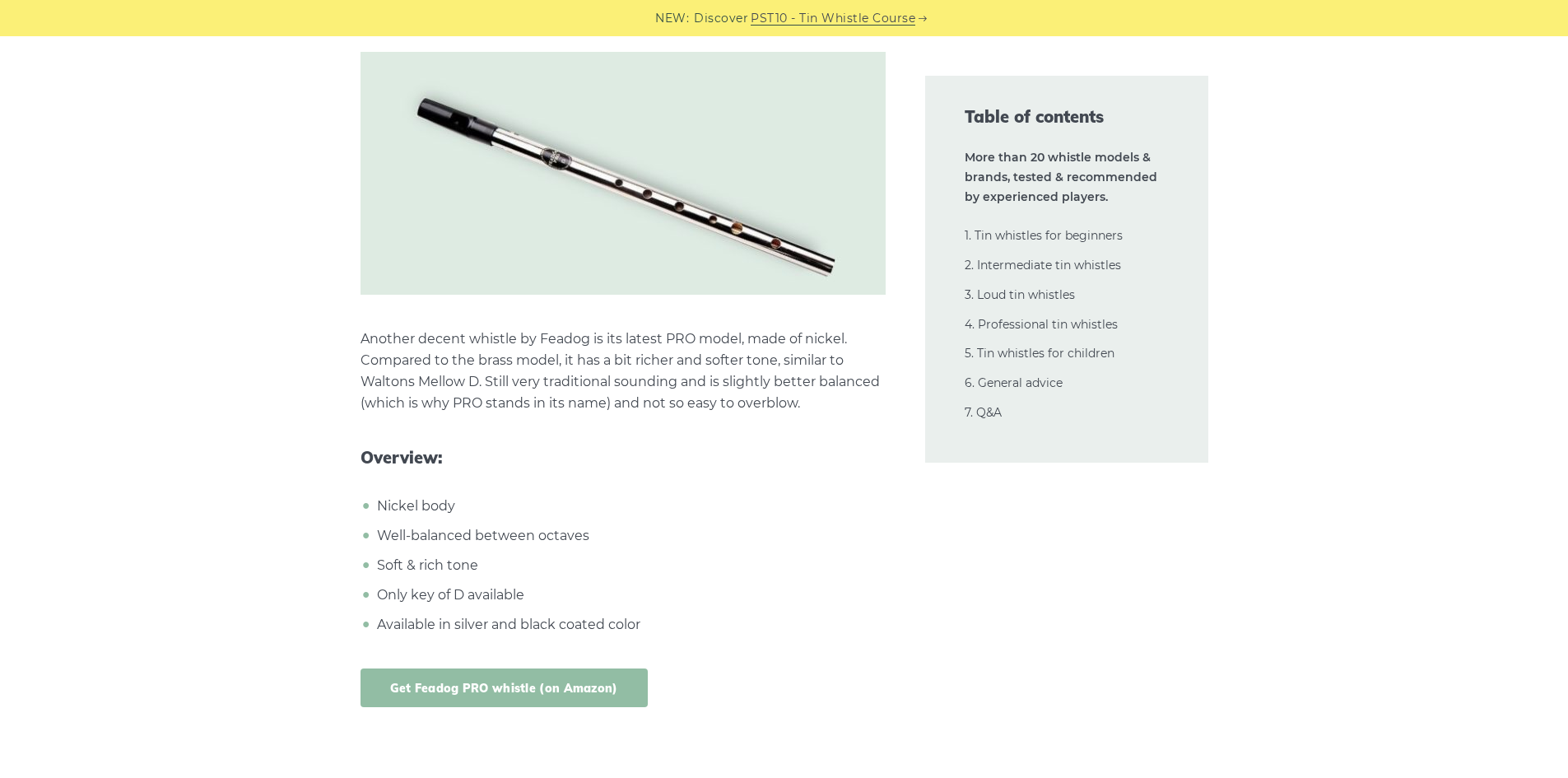
click at [598, 689] on link "Get Feadog PRO whistle (on Amazon)" at bounding box center [504, 687] width 287 height 38
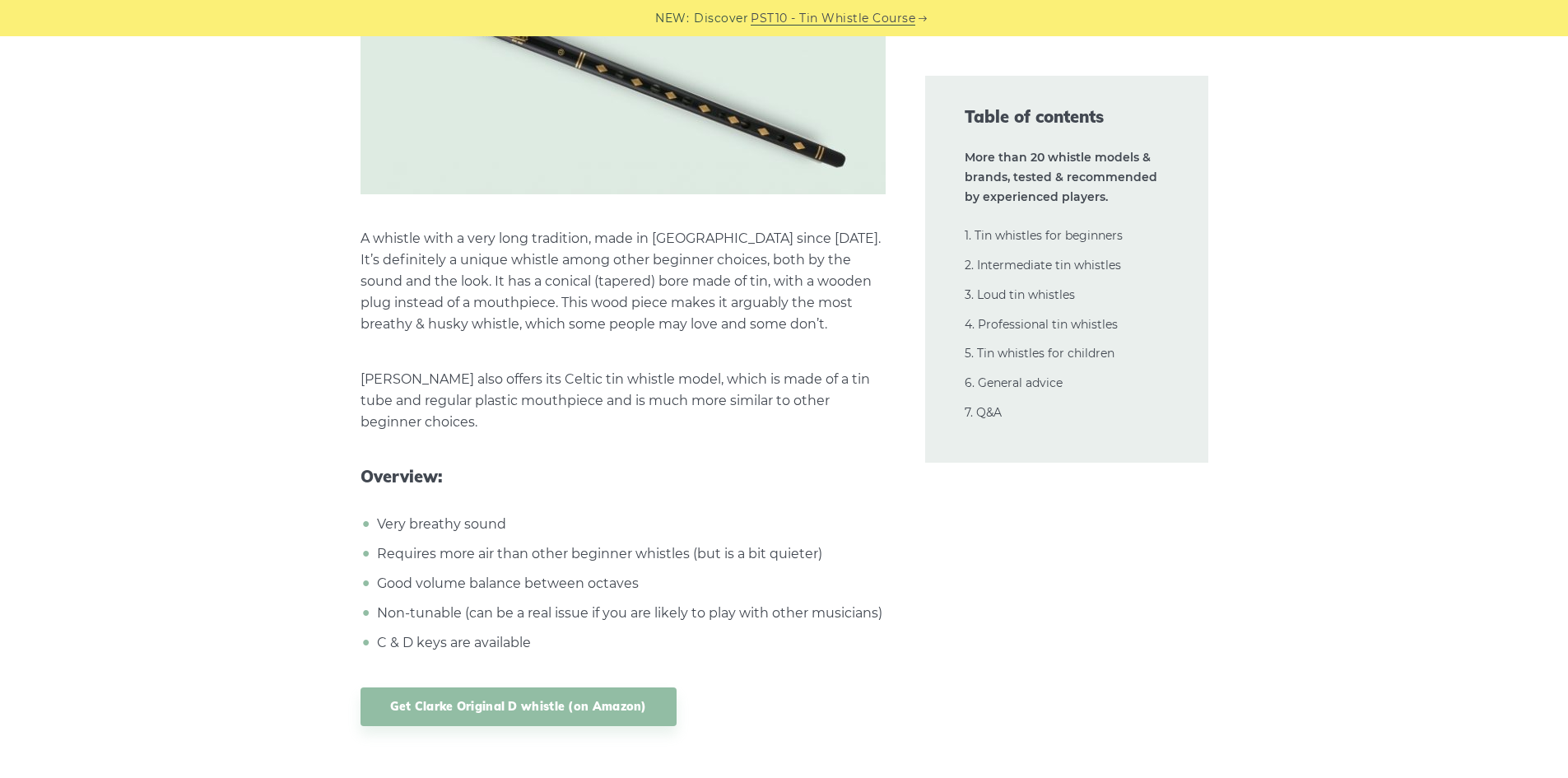
scroll to position [5579, 0]
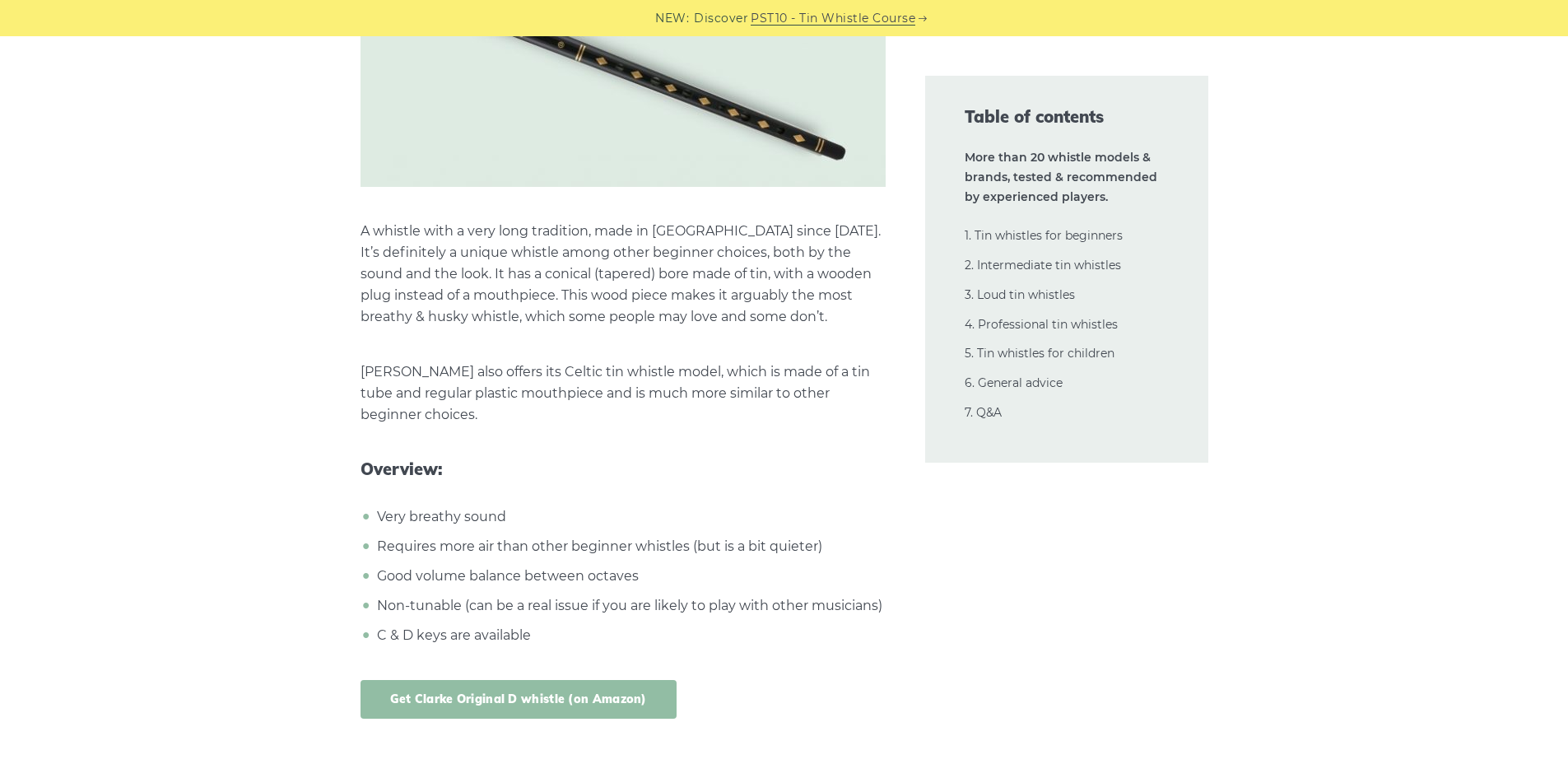
click at [602, 694] on link "Get Clarke Original D whistle (on Amazon)" at bounding box center [518, 698] width 316 height 38
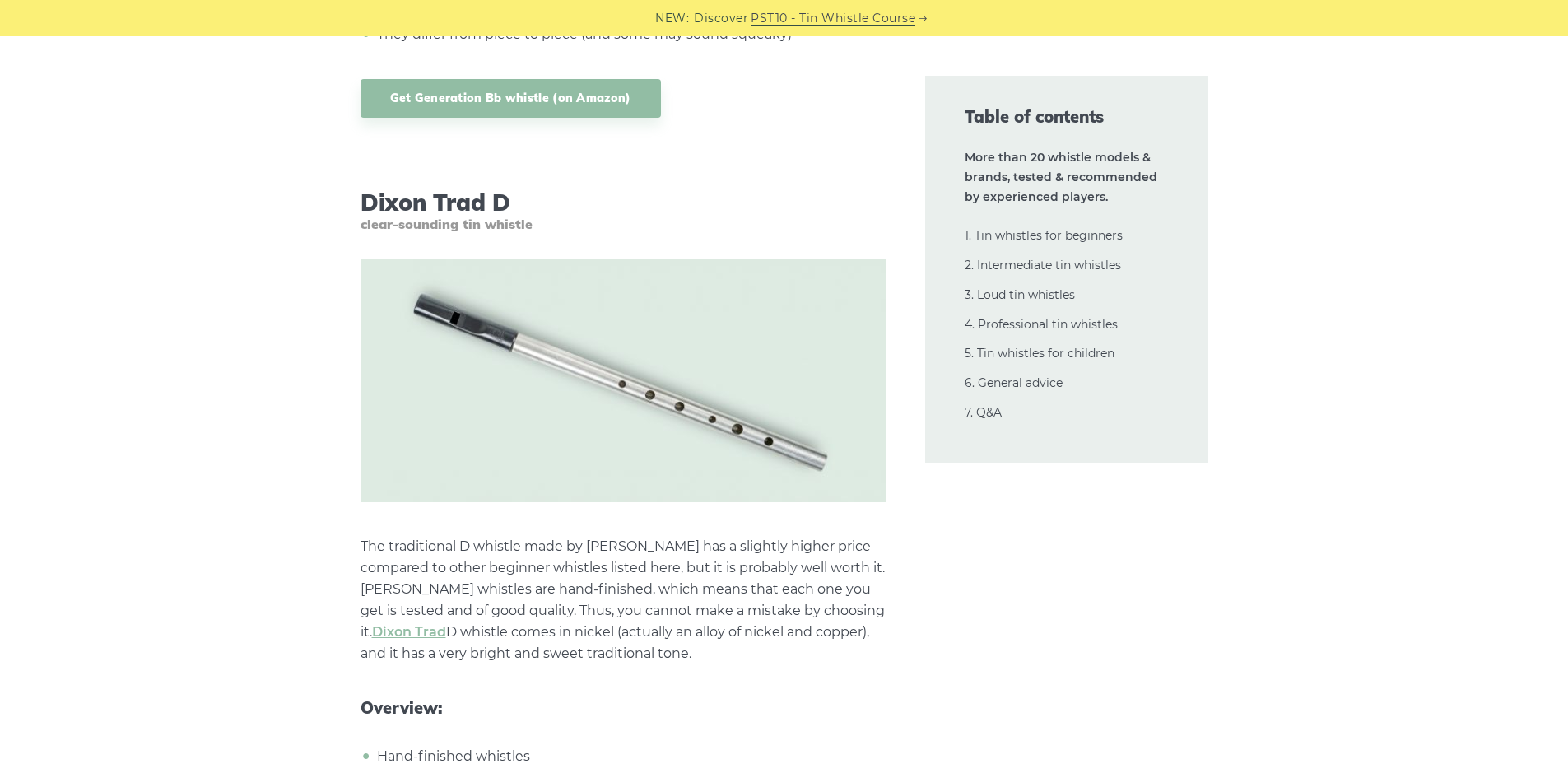
scroll to position [7225, 0]
